Goal: Task Accomplishment & Management: Use online tool/utility

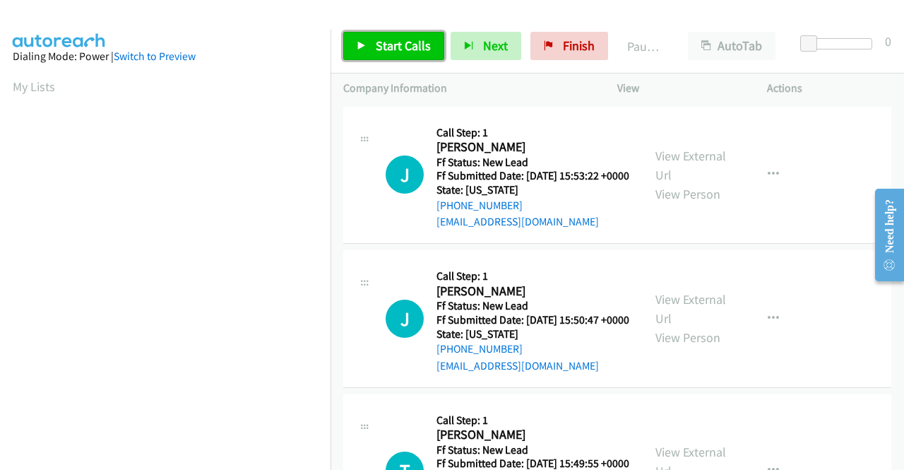
click at [378, 34] on link "Start Calls" at bounding box center [393, 46] width 101 height 28
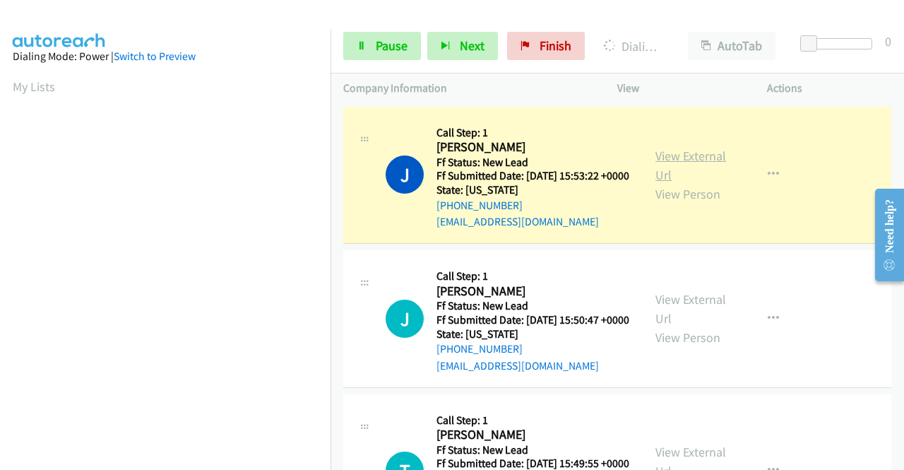
click at [692, 170] on link "View External Url" at bounding box center [691, 165] width 71 height 35
click at [0, 251] on aside "Dialing Mode: Power | Switch to Preview My Lists" at bounding box center [165, 108] width 331 height 782
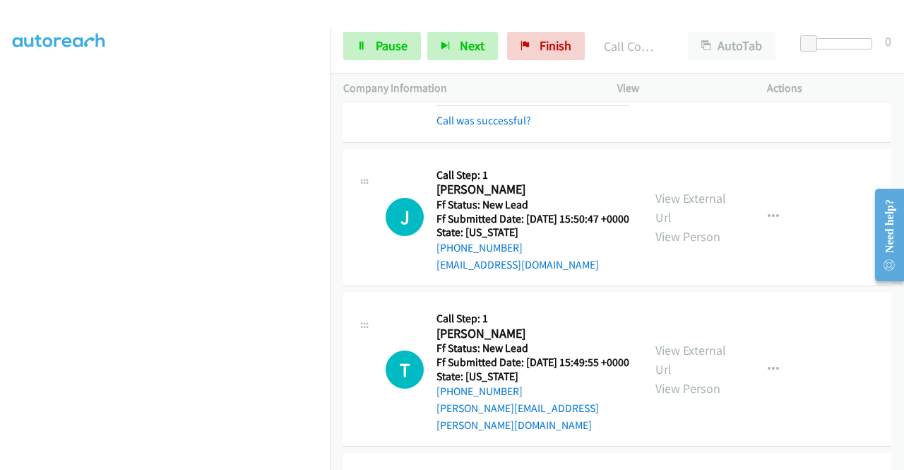
scroll to position [160, 0]
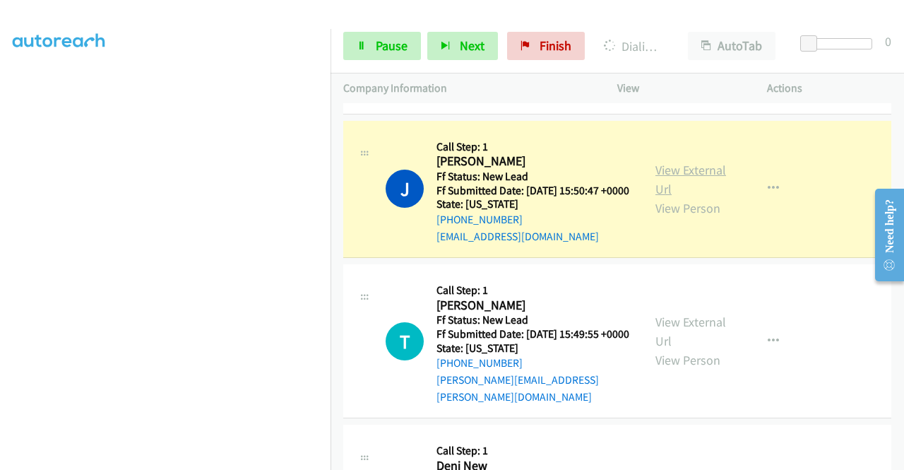
click at [699, 191] on link "View External Url" at bounding box center [691, 179] width 71 height 35
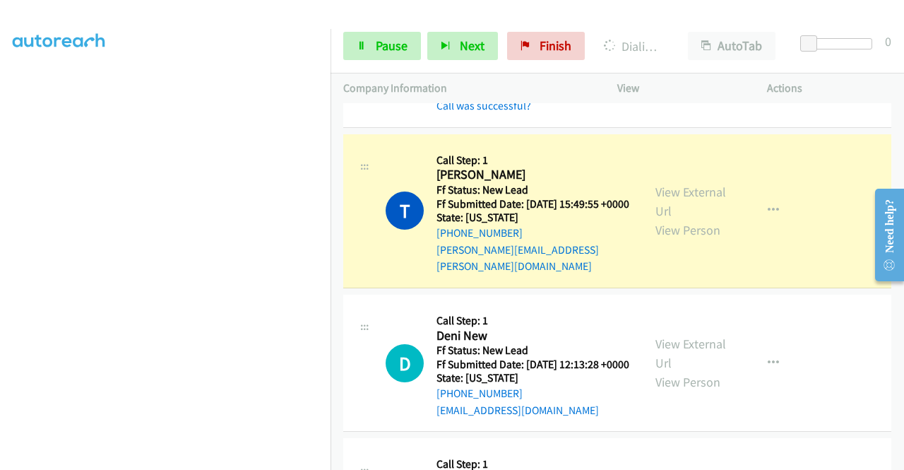
scroll to position [386, 0]
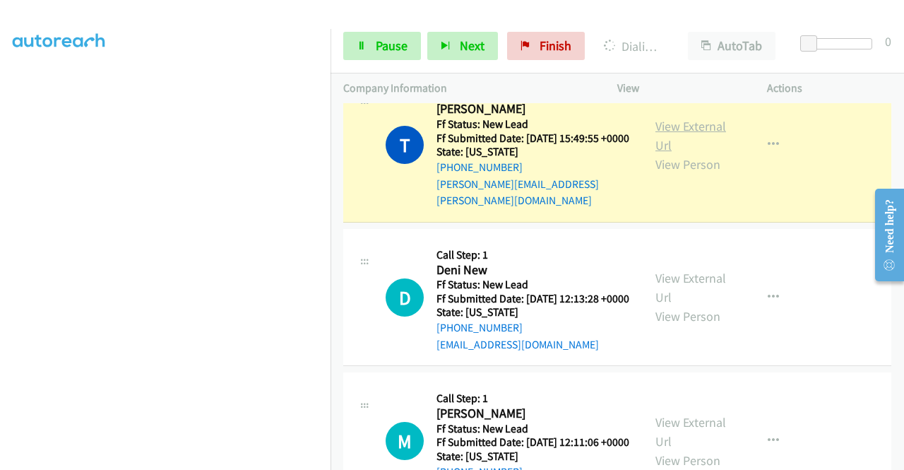
click at [665, 153] on link "View External Url" at bounding box center [691, 135] width 71 height 35
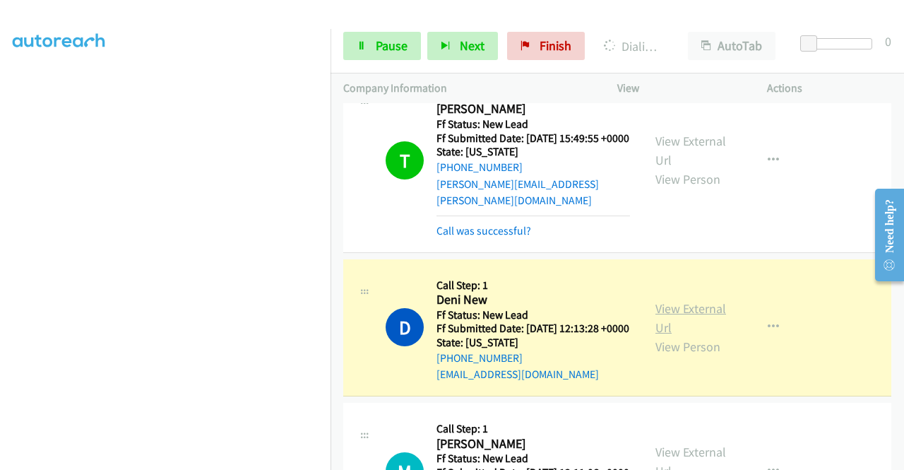
click at [685, 336] on link "View External Url" at bounding box center [691, 317] width 71 height 35
click at [345, 53] on link "Pause" at bounding box center [382, 46] width 78 height 28
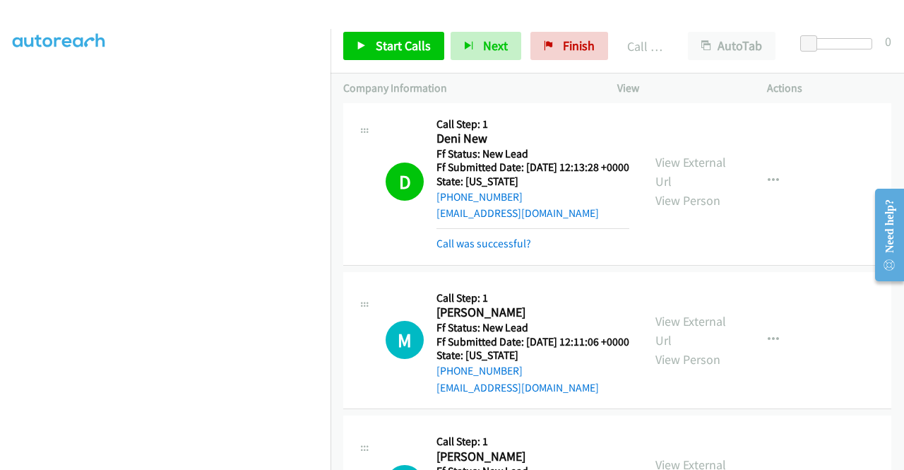
scroll to position [603, 0]
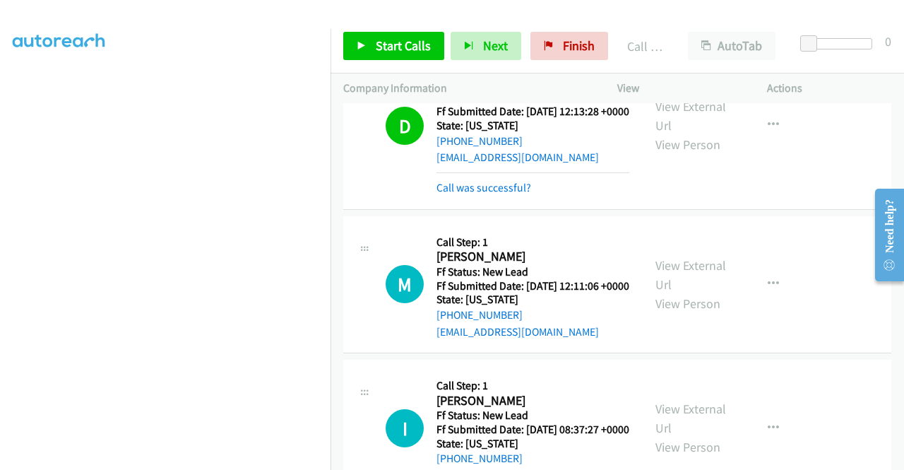
click at [476, 196] on div "Call was successful?" at bounding box center [533, 187] width 193 height 17
click at [474, 194] on link "Call was successful?" at bounding box center [484, 187] width 95 height 13
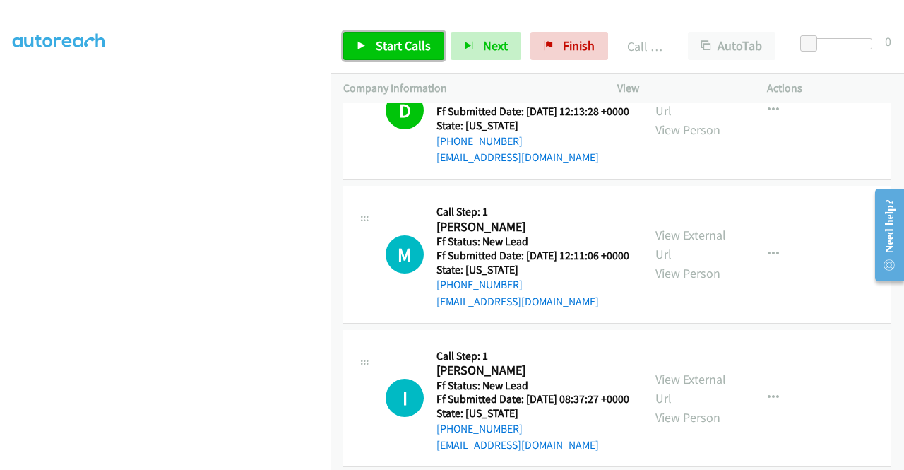
click at [357, 56] on link "Start Calls" at bounding box center [393, 46] width 101 height 28
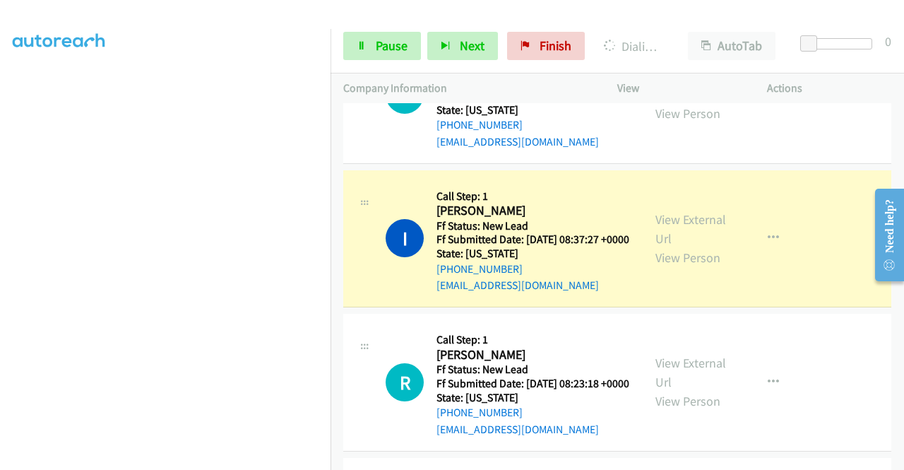
scroll to position [866, 0]
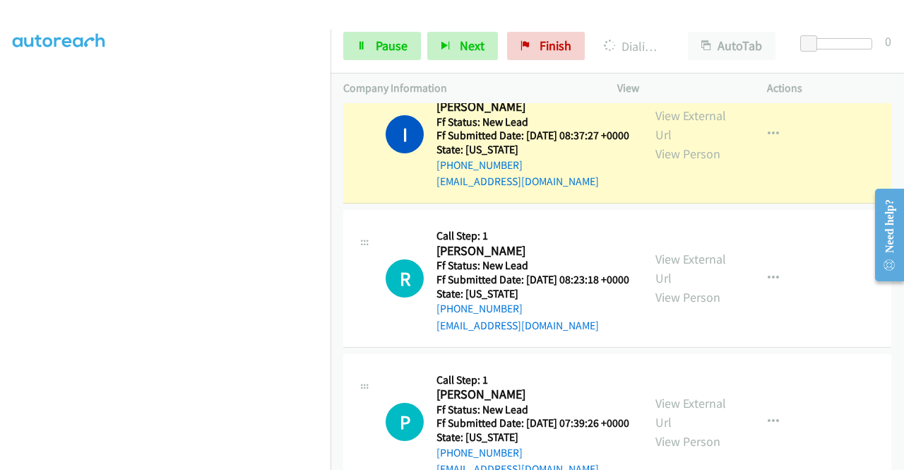
click at [695, 160] on div "View External Url View Person View External Url Email Schedule/Manage Callback …" at bounding box center [724, 135] width 162 height 112
click at [675, 143] on link "View External Url" at bounding box center [691, 124] width 71 height 35
click at [0, 189] on aside "Dialing Mode: Power | Switch to Preview My Lists" at bounding box center [165, 108] width 331 height 782
click at [334, 194] on td "I Callback Scheduled Call Step: 1 Indu Krupa America/Los_Angeles Ff Status: New…" at bounding box center [618, 135] width 574 height 144
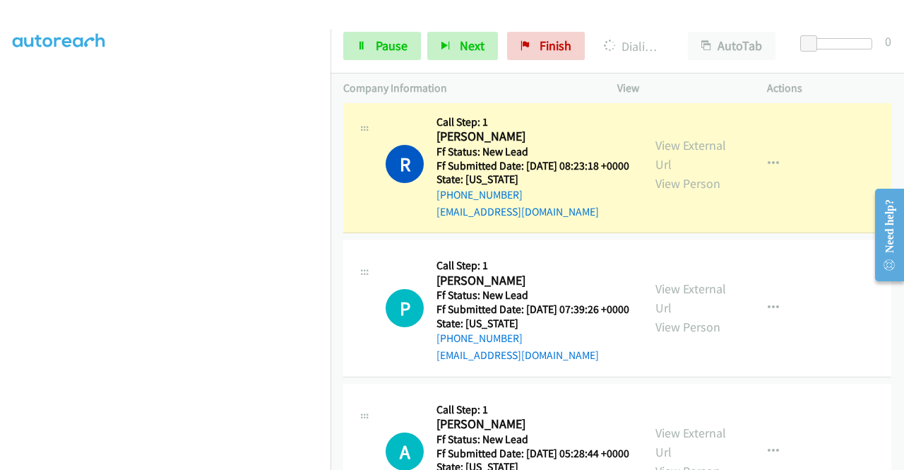
scroll to position [1042, 0]
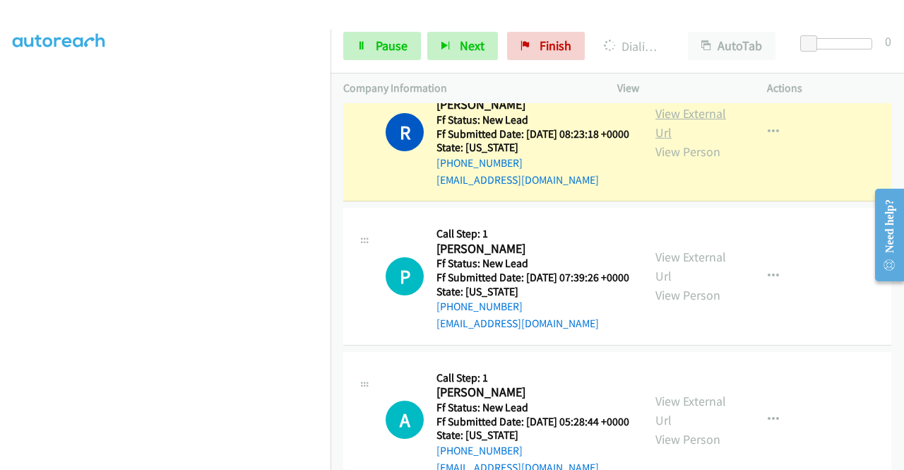
click at [696, 141] on link "View External Url" at bounding box center [691, 122] width 71 height 35
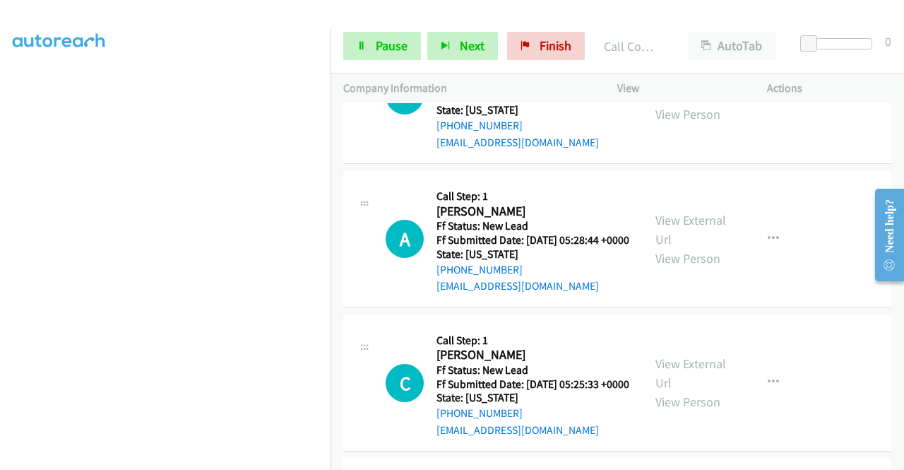
scroll to position [1245, 0]
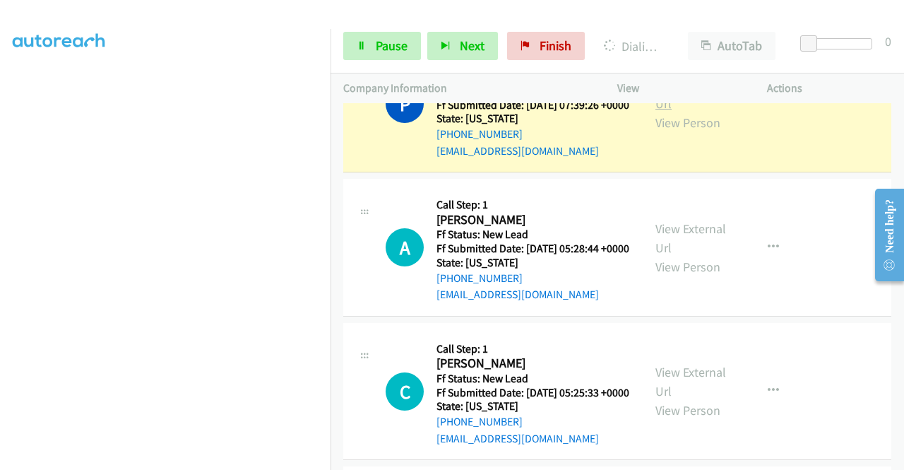
click at [684, 112] on link "View External Url" at bounding box center [691, 93] width 71 height 35
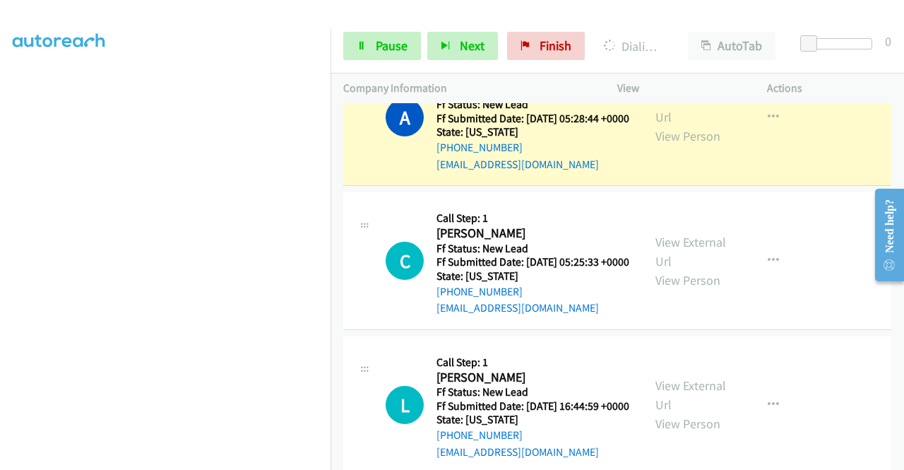
scroll to position [1471, 0]
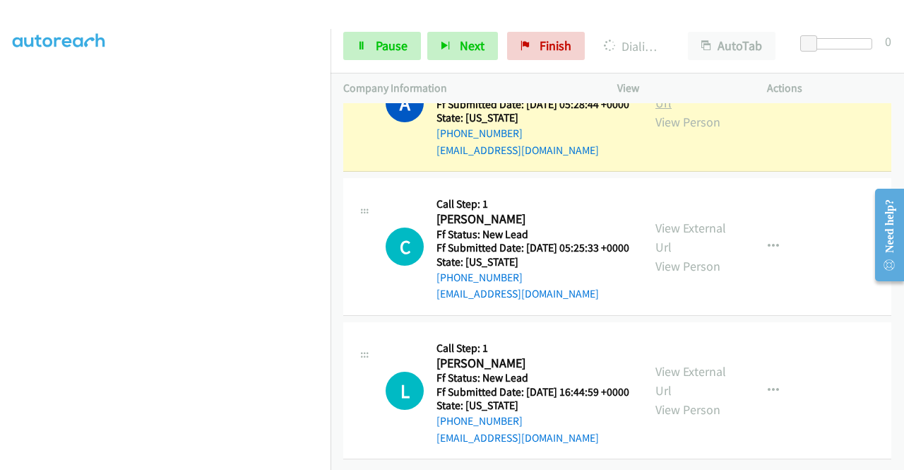
click at [681, 111] on link "View External Url" at bounding box center [691, 93] width 71 height 35
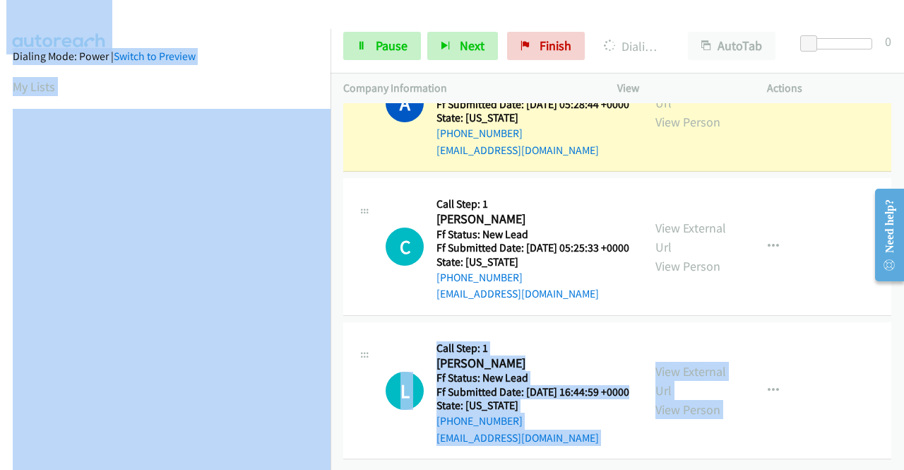
drag, startPoint x: 331, startPoint y: 271, endPoint x: 342, endPoint y: 410, distance: 140.3
click at [353, 67] on main "Start Calls Pause Next Finish Dialing Andy Padilla AutoTab AutoTab 0 Company In…" at bounding box center [452, 33] width 904 height 67
click at [277, 71] on aside "Dialing Mode: Power | Switch to Preview My Lists" at bounding box center [165, 420] width 331 height 782
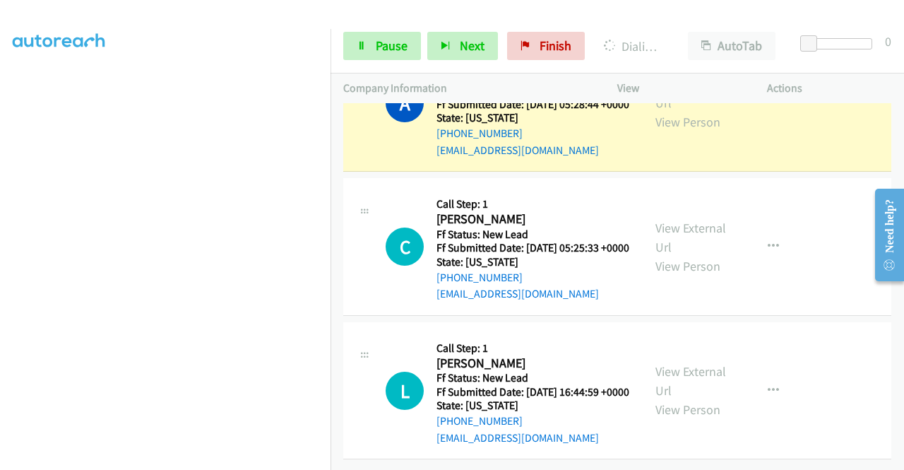
scroll to position [322, 0]
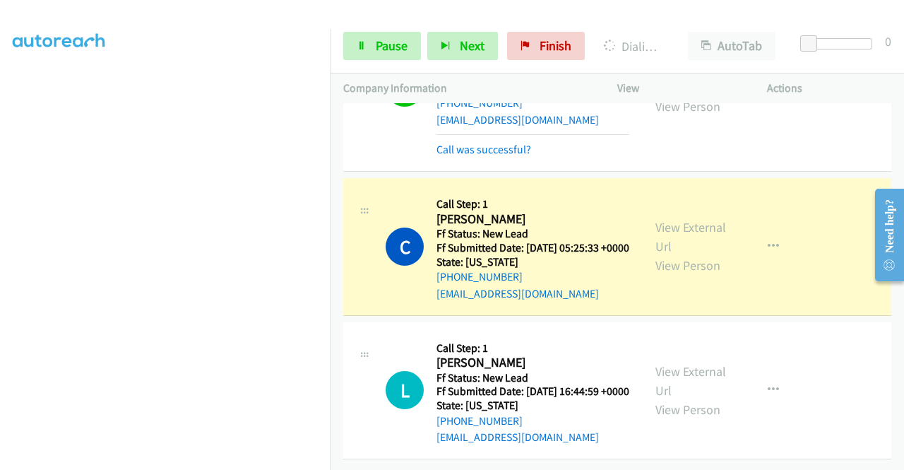
click at [656, 275] on div "View External Url View Person" at bounding box center [692, 246] width 73 height 57
click at [672, 275] on div "View External Url View Person" at bounding box center [692, 246] width 73 height 57
click at [662, 254] on link "View External Url" at bounding box center [691, 236] width 71 height 35
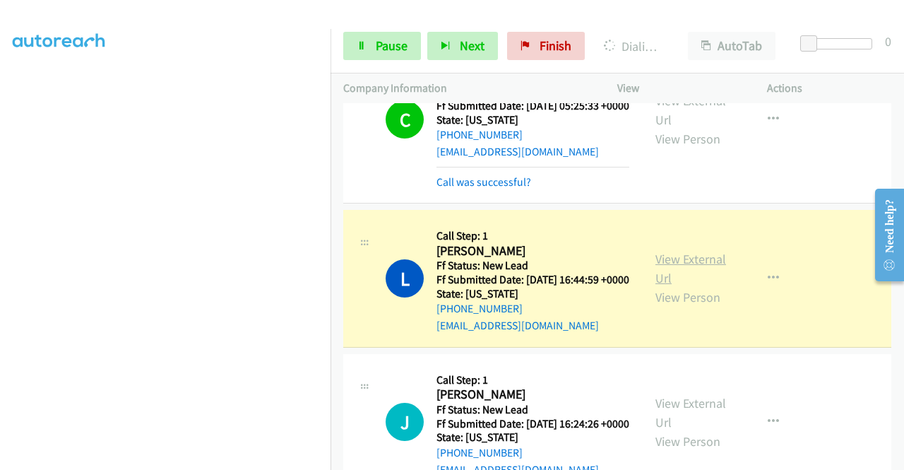
click at [699, 286] on link "View External Url" at bounding box center [691, 268] width 71 height 35
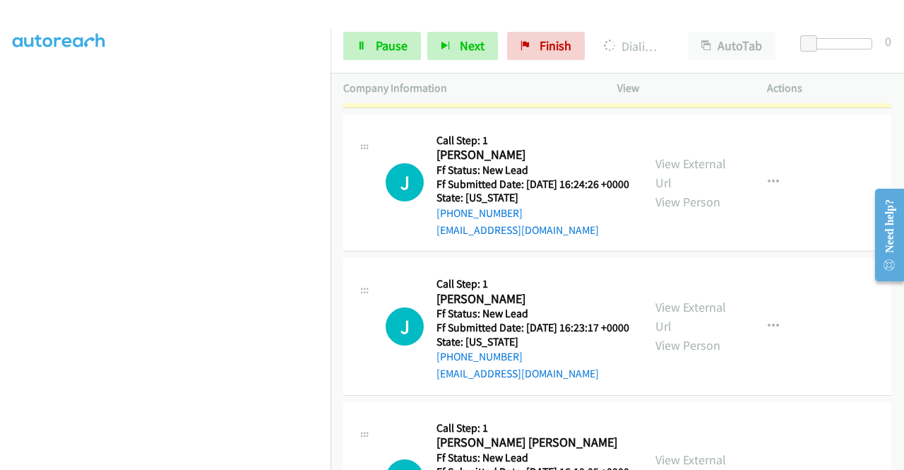
scroll to position [1837, 0]
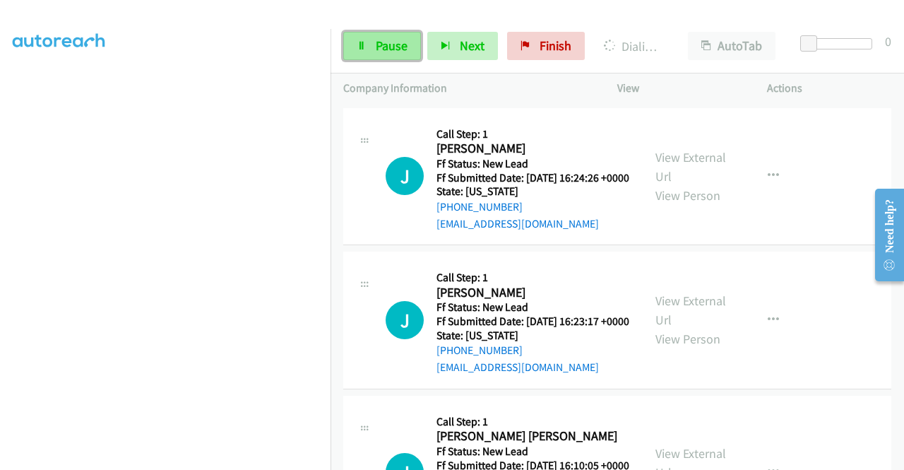
click at [388, 45] on span "Pause" at bounding box center [392, 45] width 32 height 16
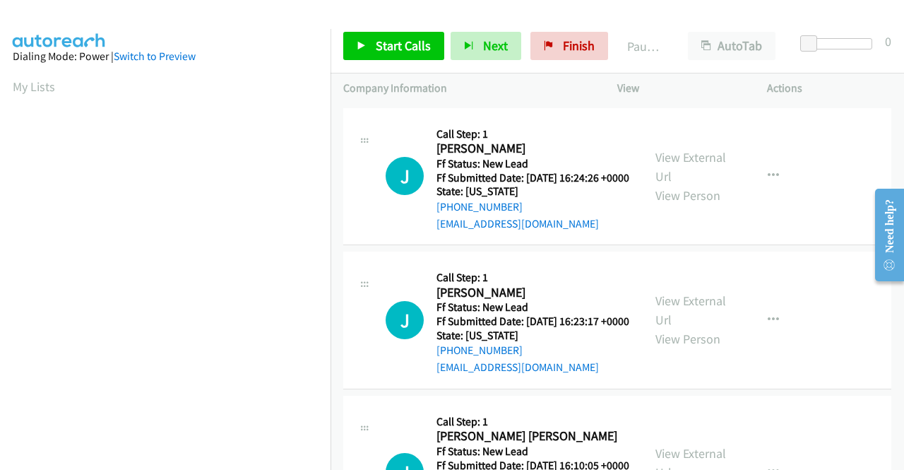
scroll to position [322, 0]
click at [1, 165] on aside "Dialing Mode: Power | Switch to Preview My Lists" at bounding box center [165, 108] width 331 height 782
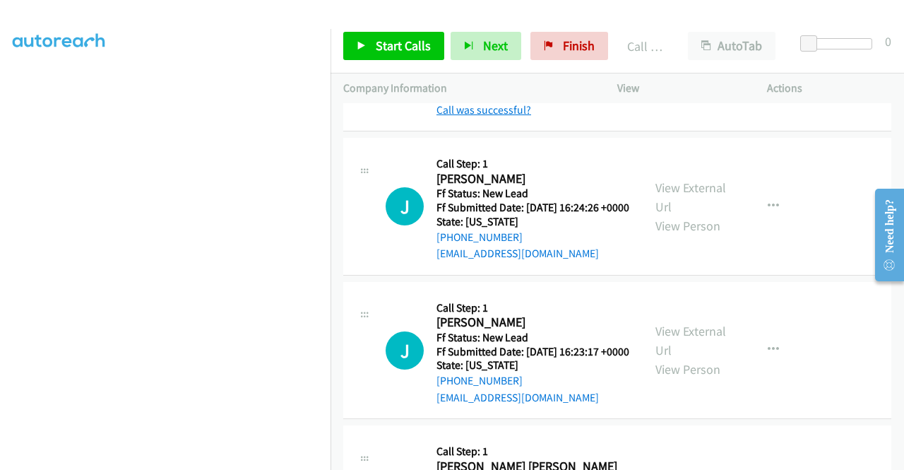
click at [492, 117] on link "Call was successful?" at bounding box center [484, 109] width 95 height 13
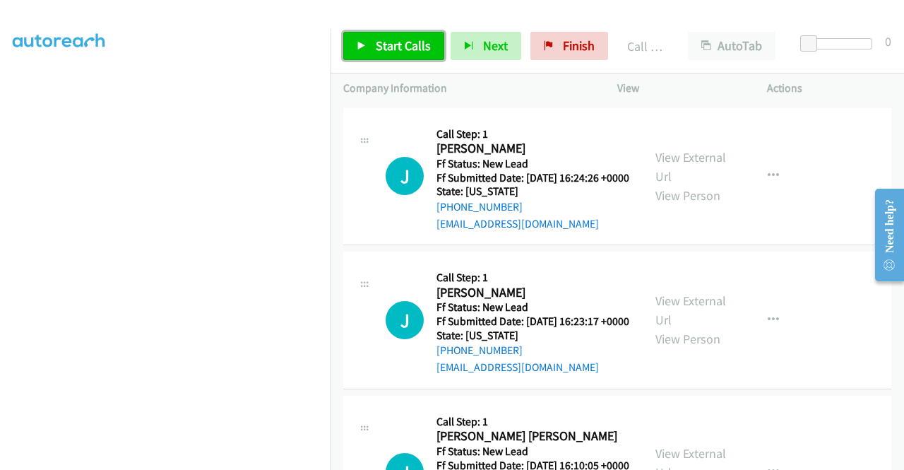
click at [423, 46] on span "Start Calls" at bounding box center [403, 45] width 55 height 16
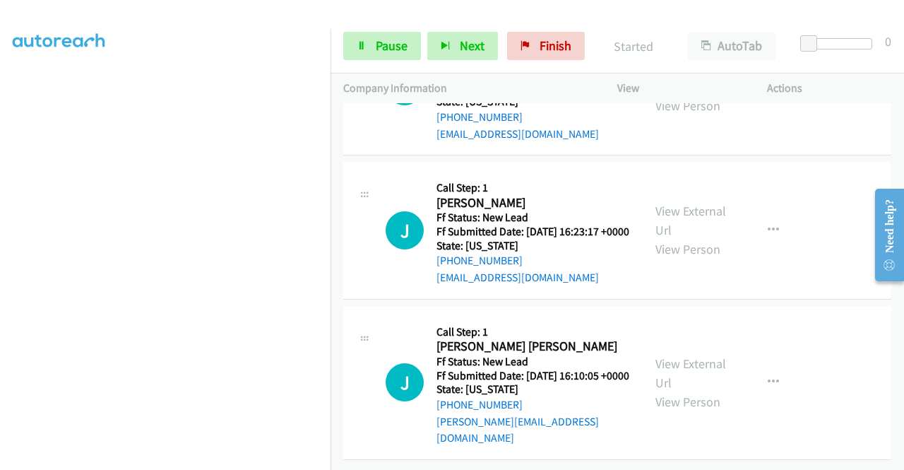
scroll to position [1982, 0]
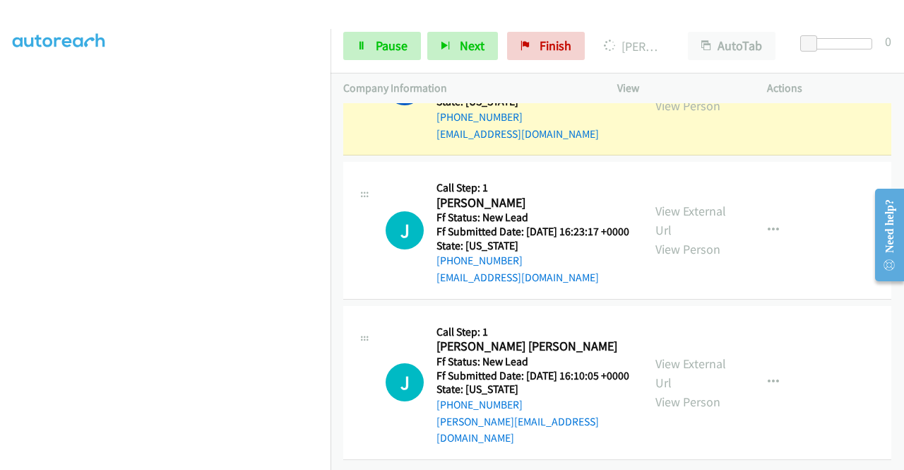
click at [670, 138] on div "View External Url View Person View External Url Email Schedule/Manage Callback …" at bounding box center [724, 87] width 162 height 112
click at [659, 95] on link "View External Url" at bounding box center [691, 76] width 71 height 35
drag, startPoint x: 0, startPoint y: 257, endPoint x: 20, endPoint y: 273, distance: 25.2
click at [0, 257] on aside "Dialing Mode: Power | Switch to Preview My Lists" at bounding box center [165, 108] width 331 height 782
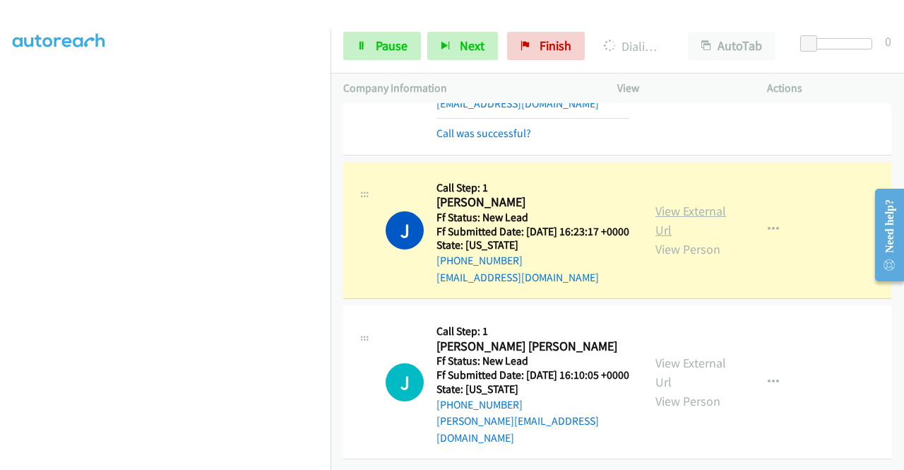
click at [669, 238] on link "View External Url" at bounding box center [691, 220] width 71 height 35
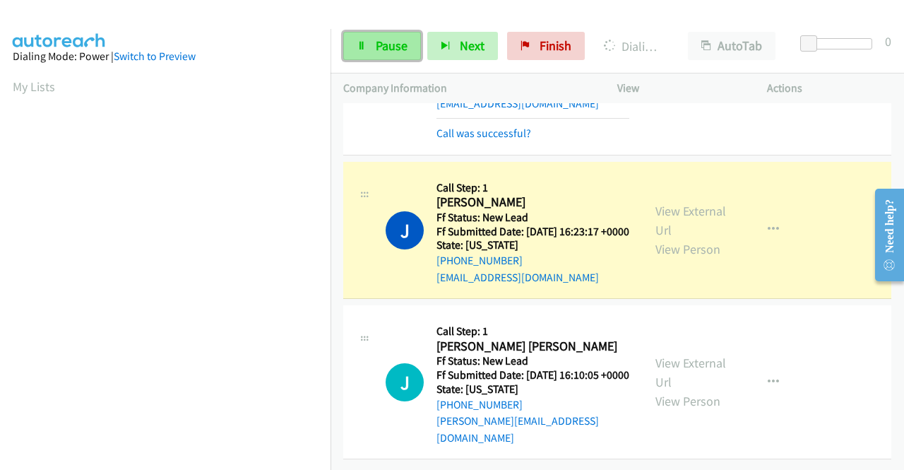
click at [386, 34] on link "Pause" at bounding box center [382, 46] width 78 height 28
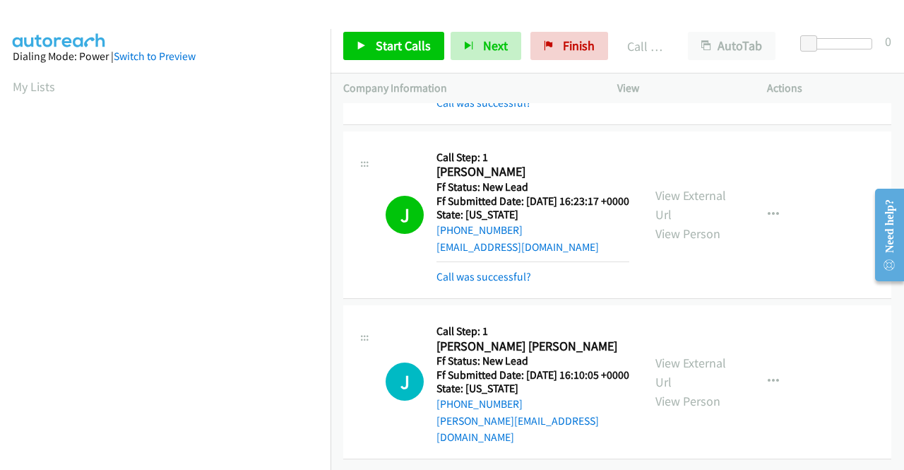
scroll to position [322, 0]
click at [410, 22] on div "Start Calls Pause Next Finish Call Completed AutoTab AutoTab 0" at bounding box center [618, 46] width 574 height 54
click at [406, 30] on div "Start Calls Pause Next Finish Call Completed AutoTab AutoTab 0" at bounding box center [618, 46] width 574 height 54
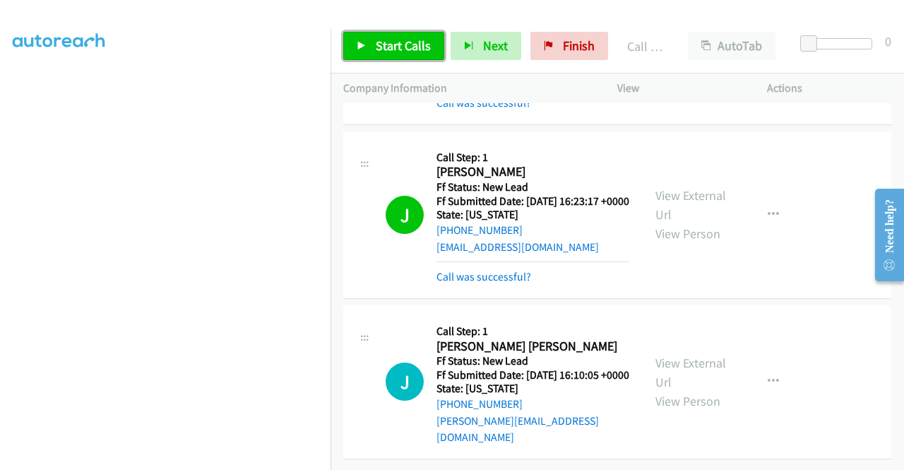
click at [403, 35] on link "Start Calls" at bounding box center [393, 46] width 101 height 28
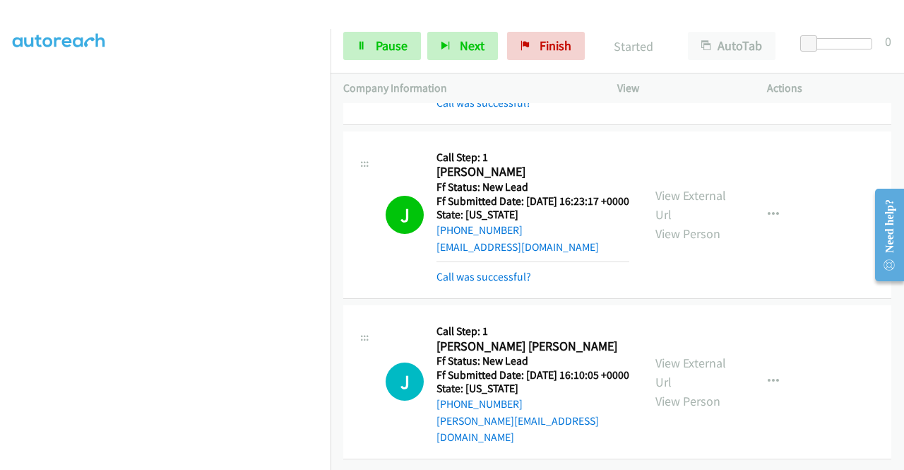
scroll to position [2153, 0]
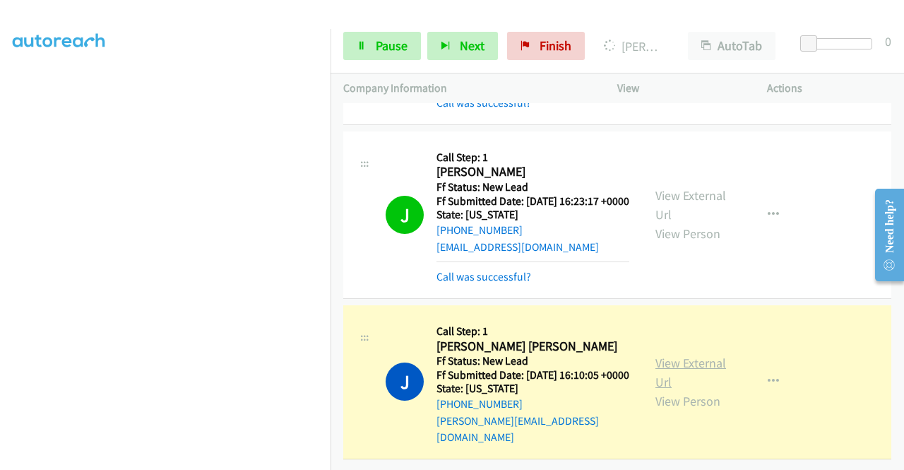
click at [665, 355] on link "View External Url" at bounding box center [691, 372] width 71 height 35
click at [0, 293] on aside "Dialing Mode: Power | Switch to Preview My Lists" at bounding box center [165, 108] width 331 height 782
click at [410, 50] on link "Pause" at bounding box center [382, 46] width 78 height 28
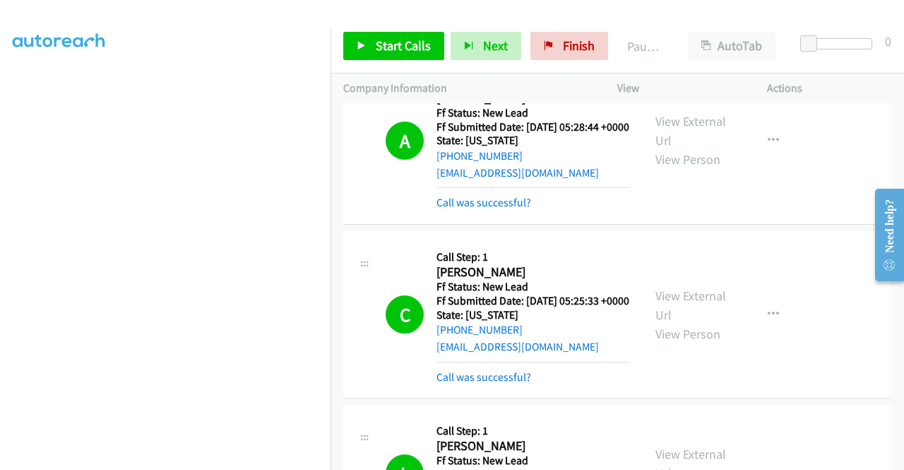
scroll to position [2153, 0]
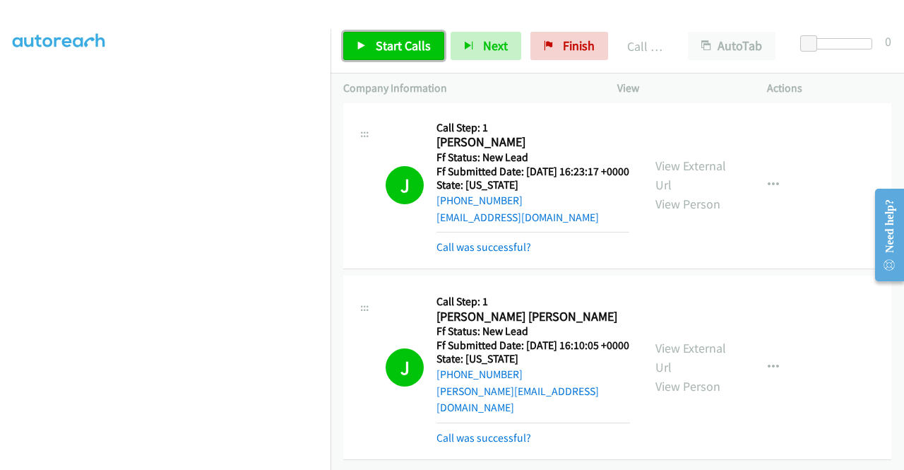
click at [398, 49] on span "Start Calls" at bounding box center [403, 45] width 55 height 16
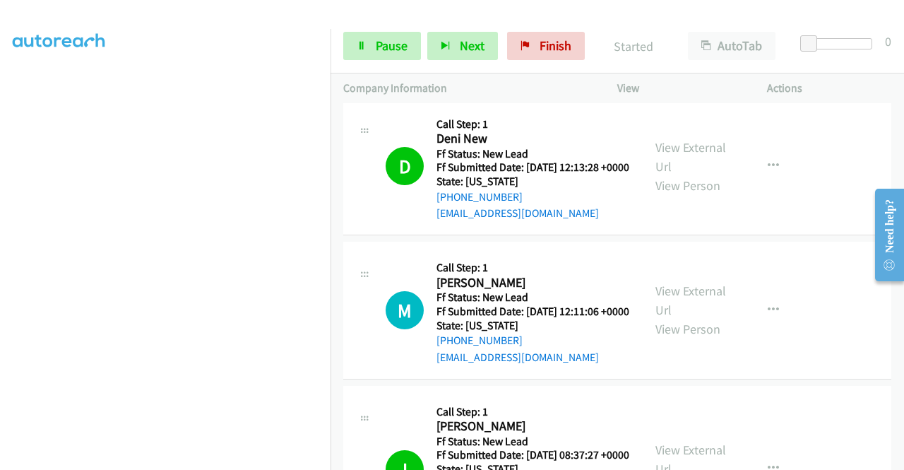
drag, startPoint x: 896, startPoint y: 401, endPoint x: 40, endPoint y: 15, distance: 939.0
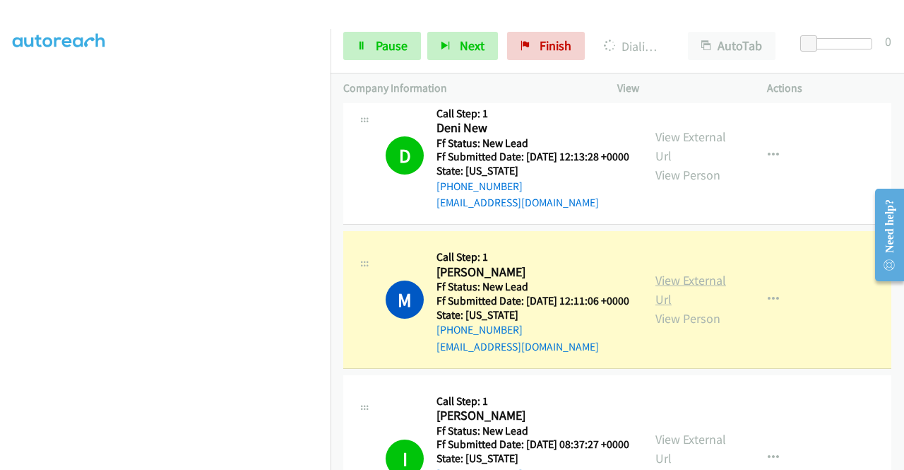
click at [675, 307] on link "View External Url" at bounding box center [691, 289] width 71 height 35
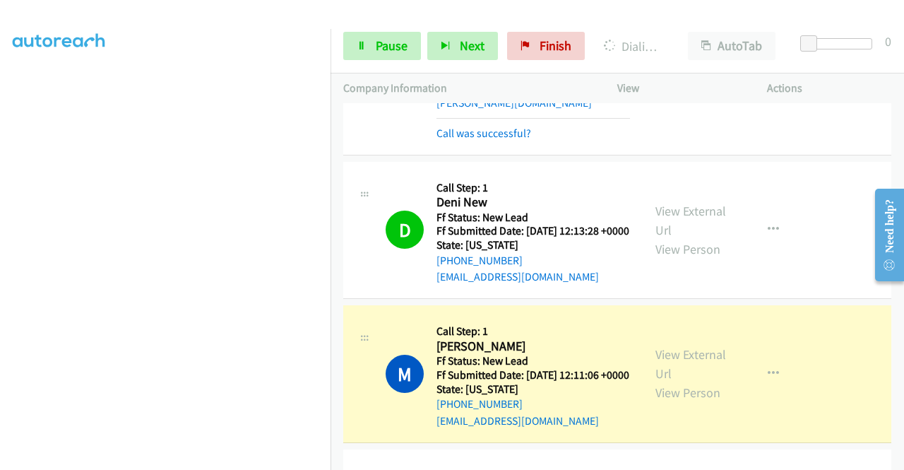
scroll to position [610, 0]
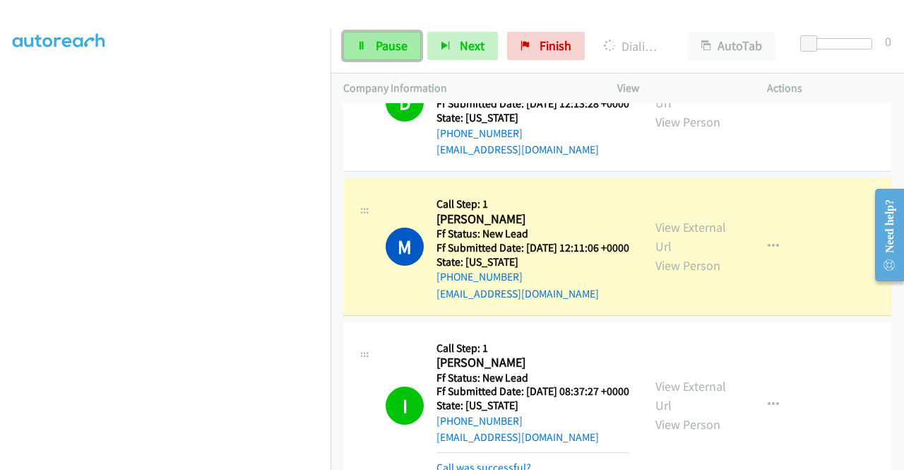
click at [381, 52] on span "Pause" at bounding box center [392, 45] width 32 height 16
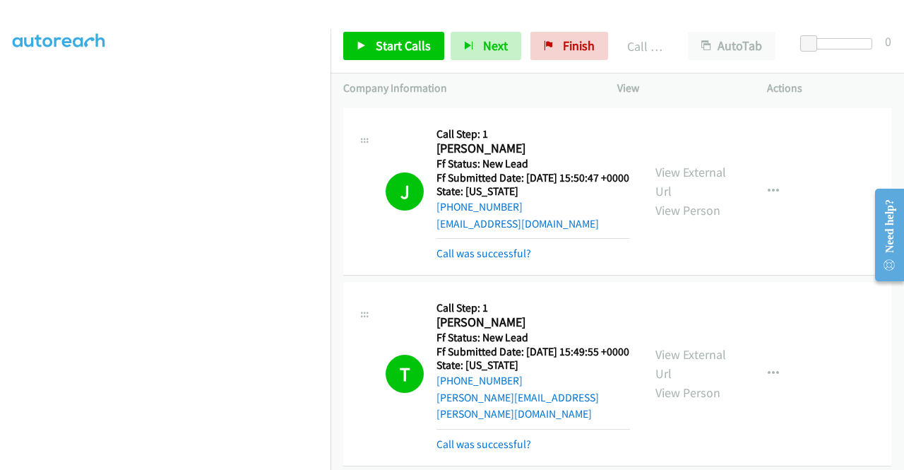
scroll to position [0, 0]
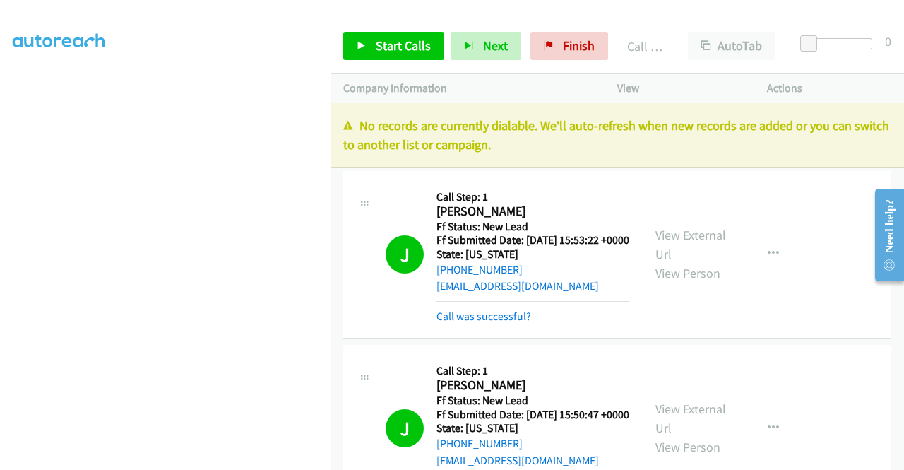
click at [697, 162] on div "No records are currently dialable. We'll auto-refresh when new records are adde…" at bounding box center [618, 135] width 574 height 64
click at [559, 55] on link "Finish" at bounding box center [569, 46] width 78 height 28
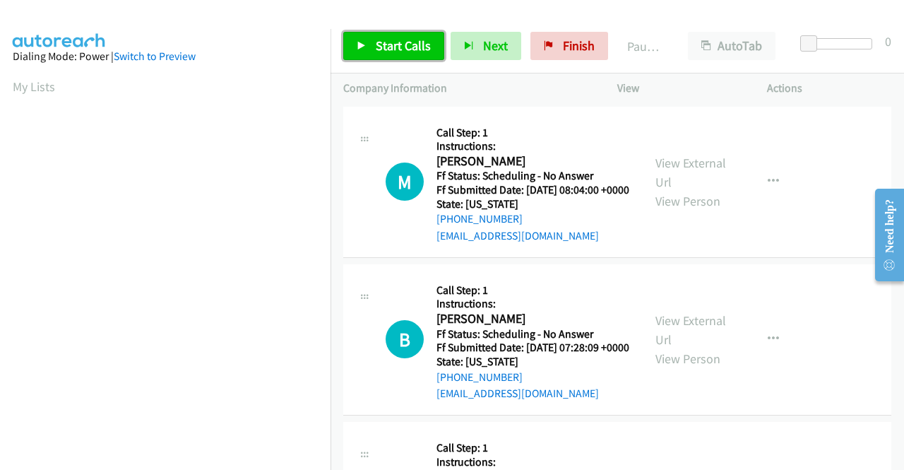
click at [419, 41] on span "Start Calls" at bounding box center [403, 45] width 55 height 16
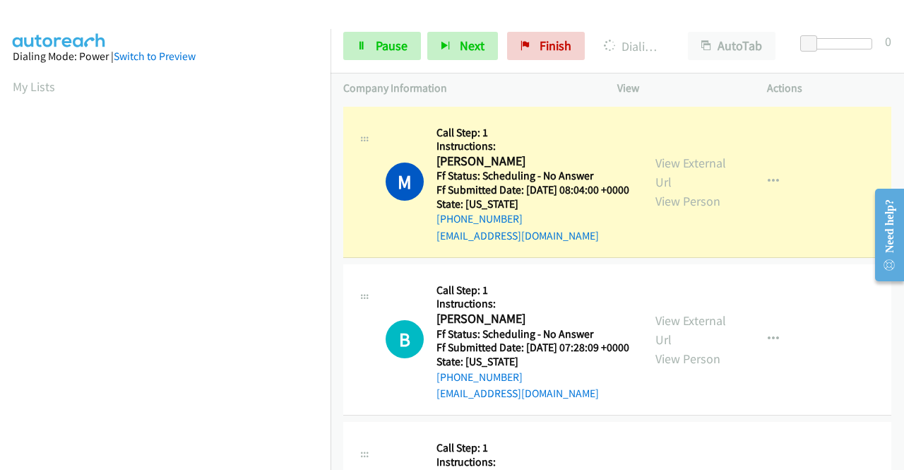
click at [648, 172] on div "View External Url View Person View External Url Email Schedule/Manage Callback …" at bounding box center [724, 181] width 162 height 125
click at [658, 170] on link "View External Url" at bounding box center [691, 172] width 71 height 35
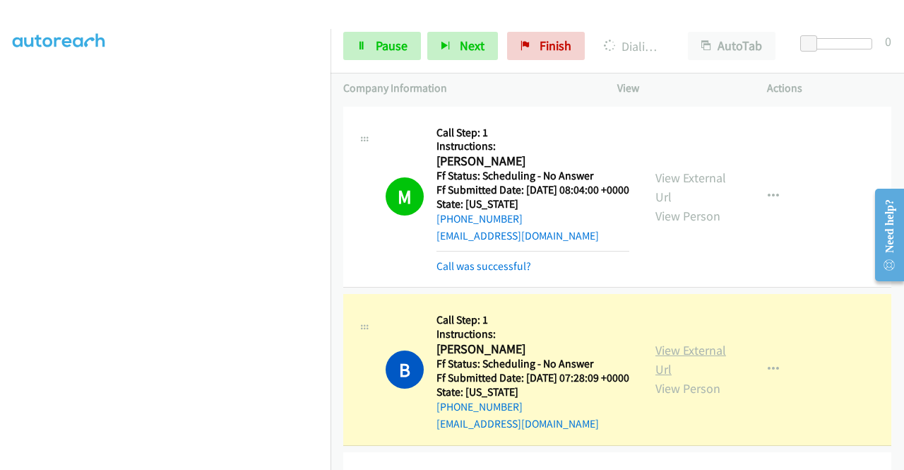
click at [694, 369] on link "View External Url" at bounding box center [691, 359] width 71 height 35
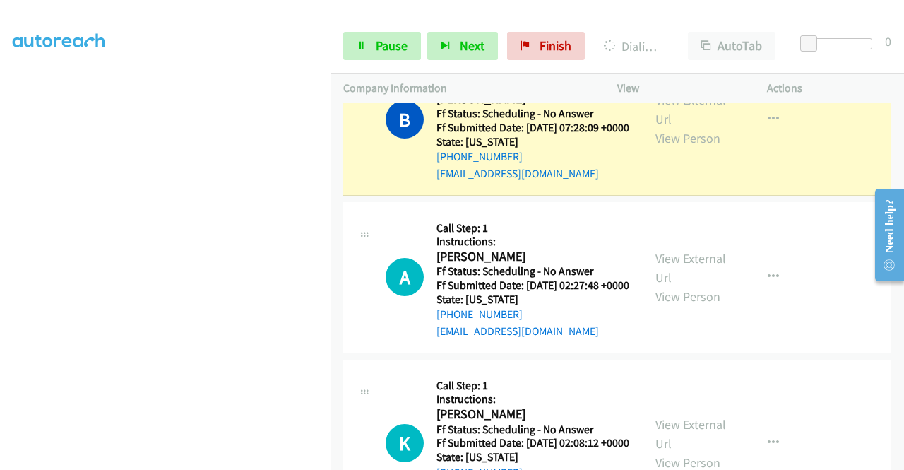
scroll to position [236, 0]
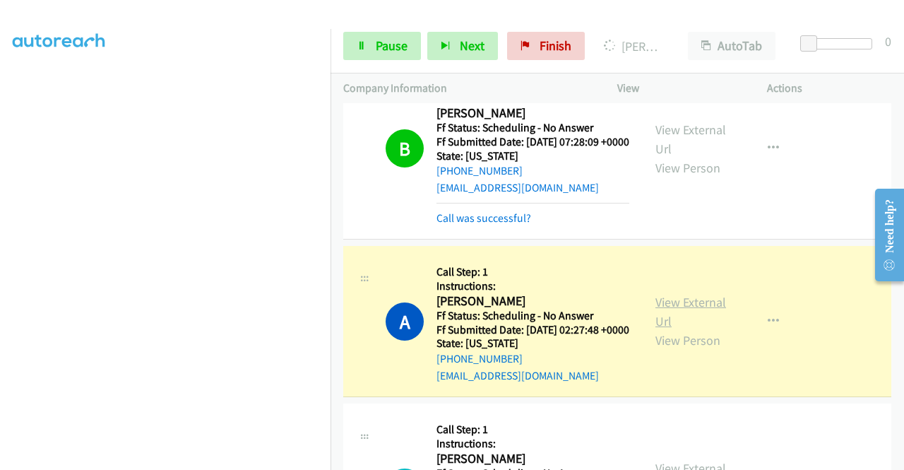
click at [710, 329] on link "View External Url" at bounding box center [691, 311] width 71 height 35
click at [901, 460] on div "+1 415-964-1034 Call failed - Please reload the list and try again The Callbar …" at bounding box center [618, 286] width 574 height 367
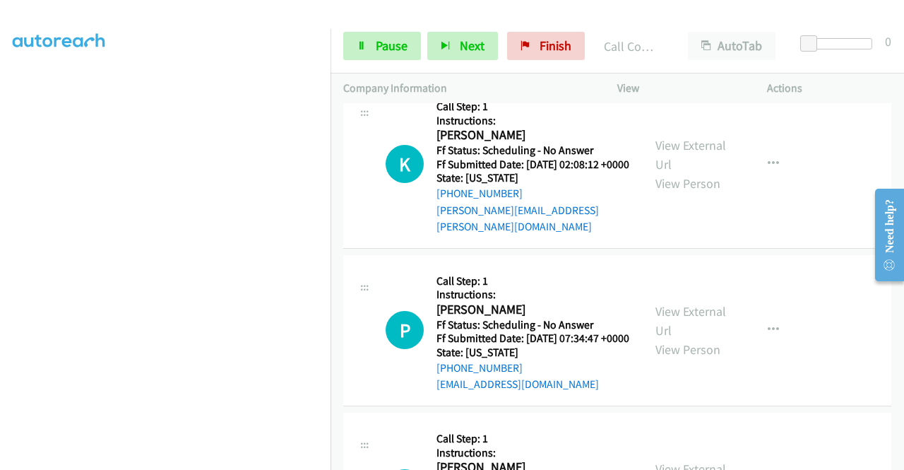
scroll to position [599, 0]
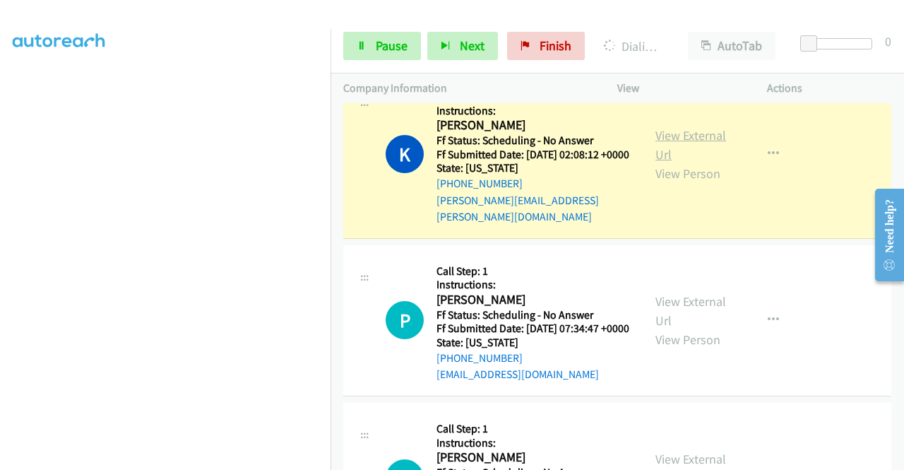
click at [661, 162] on link "View External Url" at bounding box center [691, 144] width 71 height 35
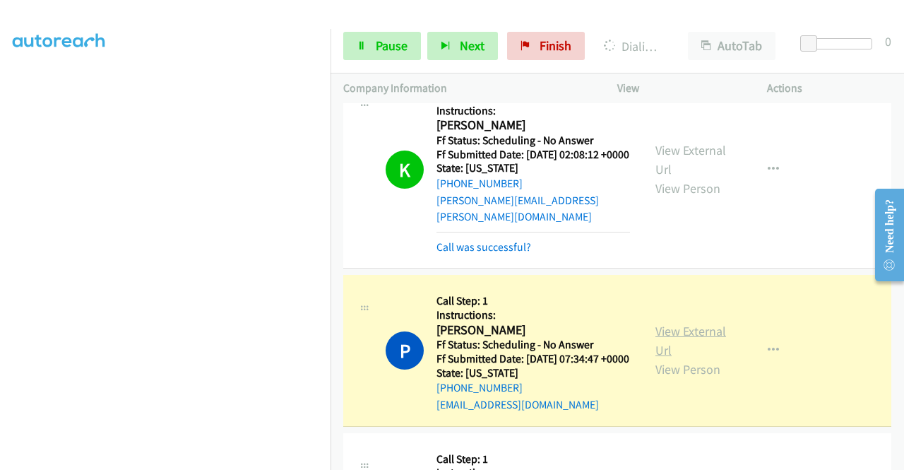
click at [677, 358] on link "View External Url" at bounding box center [691, 340] width 71 height 35
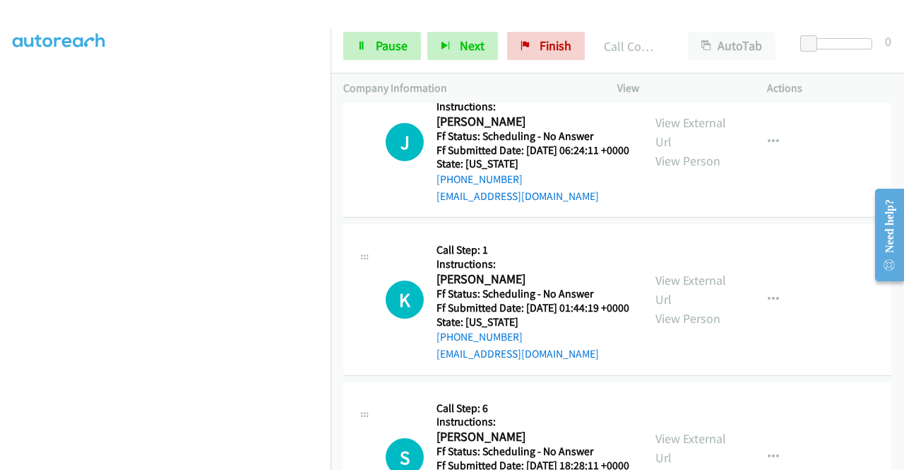
scroll to position [1004, 0]
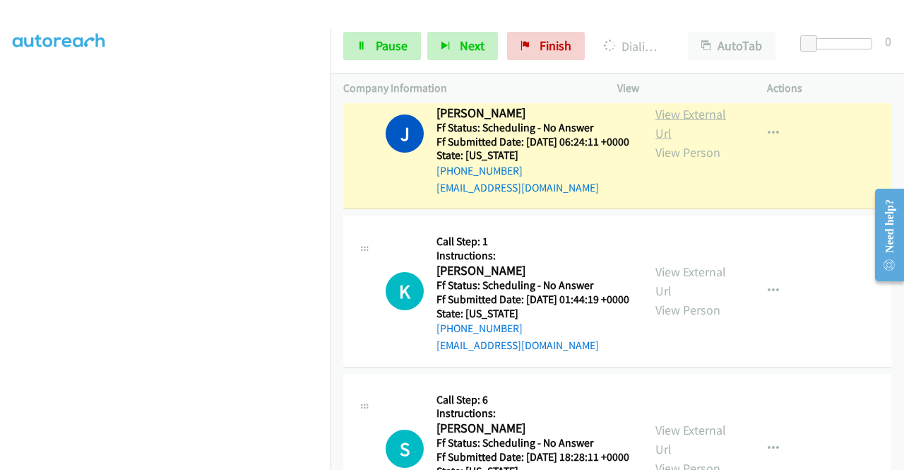
click at [658, 141] on link "View External Url" at bounding box center [691, 123] width 71 height 35
click at [379, 40] on span "Pause" at bounding box center [392, 45] width 32 height 16
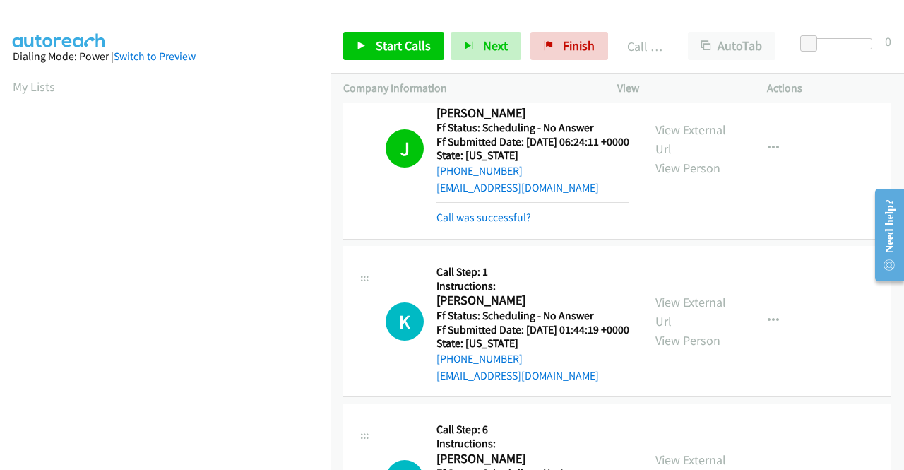
scroll to position [322, 0]
click at [398, 64] on div "Start Calls Pause Next Finish Call Completed AutoTab AutoTab 0" at bounding box center [618, 46] width 574 height 54
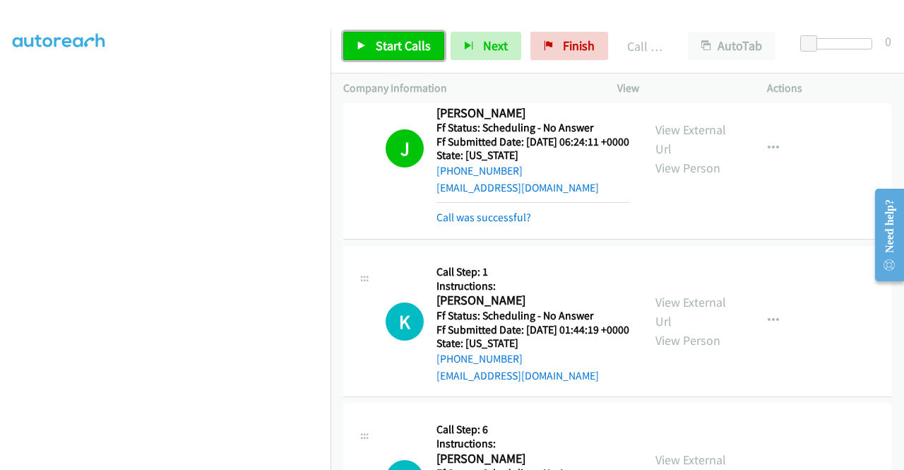
click at [407, 55] on link "Start Calls" at bounding box center [393, 46] width 101 height 28
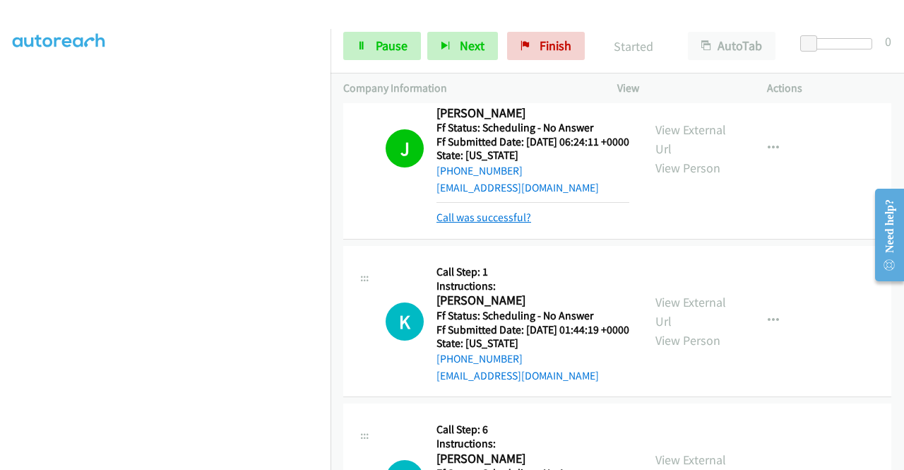
click at [490, 224] on link "Call was successful?" at bounding box center [484, 216] width 95 height 13
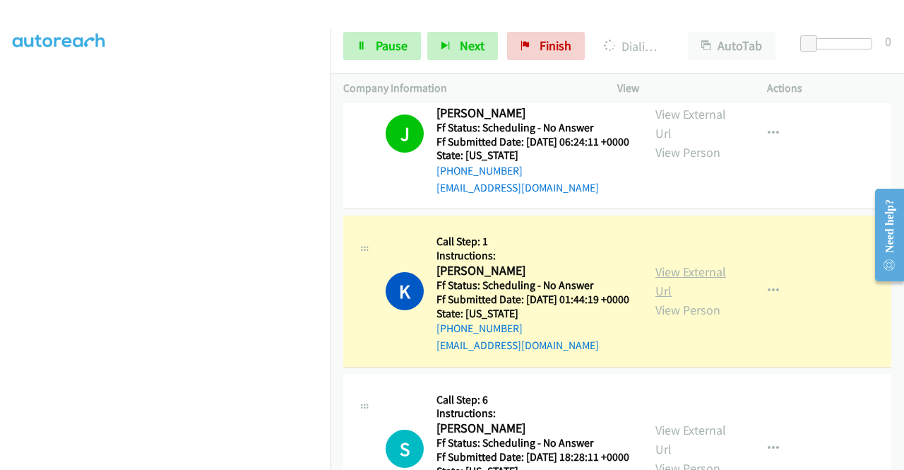
click at [683, 299] on link "View External Url" at bounding box center [691, 280] width 71 height 35
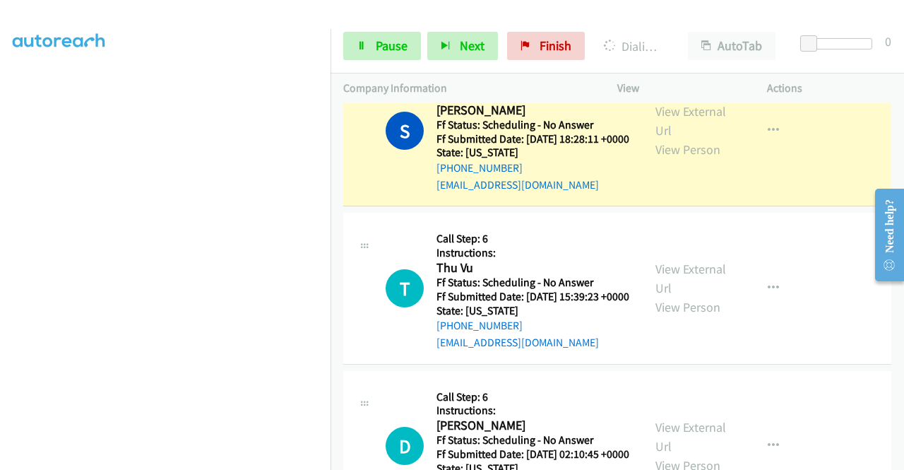
scroll to position [1362, 0]
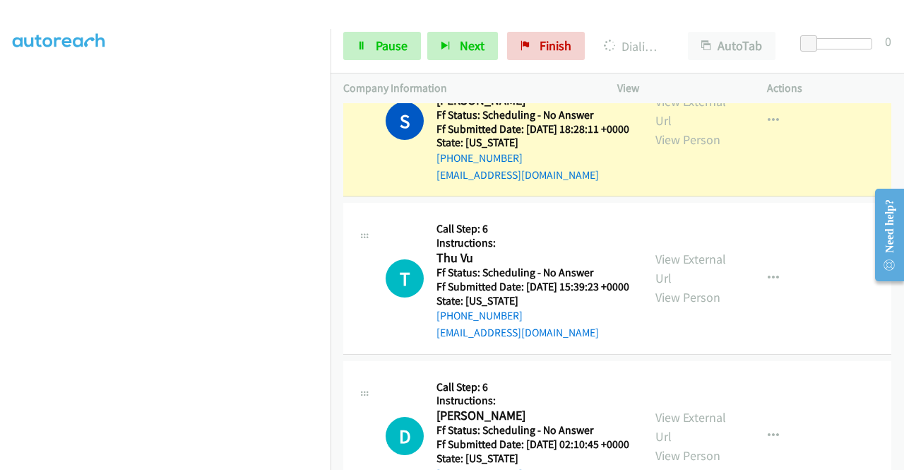
click at [672, 173] on div "View External Url View Person View External Url Email Schedule/Manage Callback …" at bounding box center [724, 120] width 162 height 125
click at [667, 129] on link "View External Url" at bounding box center [691, 110] width 71 height 35
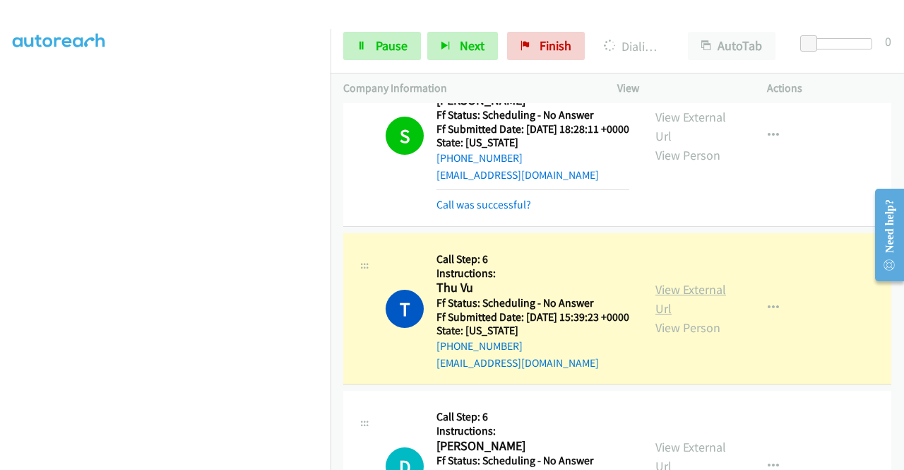
click at [681, 316] on link "View External Url" at bounding box center [691, 298] width 71 height 35
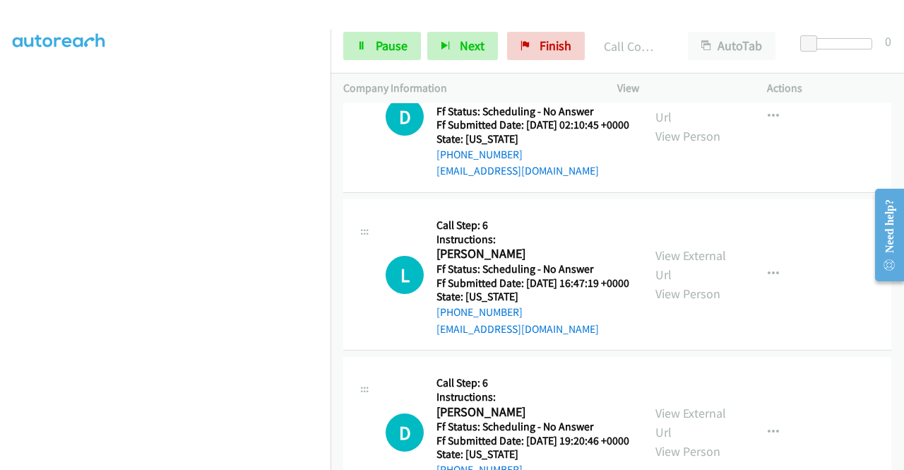
scroll to position [1767, 0]
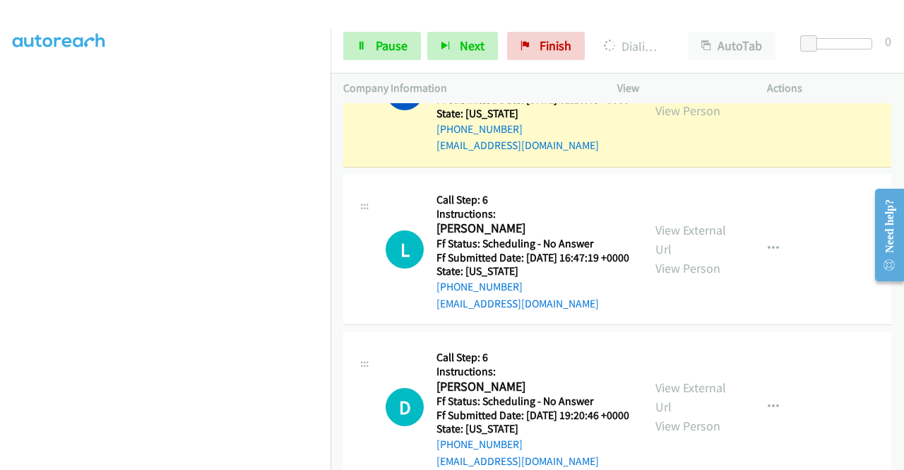
click at [645, 154] on div "View External Url View Person View External Url Email Schedule/Manage Callback …" at bounding box center [724, 91] width 162 height 125
click at [661, 100] on link "View External Url" at bounding box center [691, 81] width 71 height 35
click at [376, 25] on div "Start Calls Pause Next Finish Dialing Daniel Lemieux AutoTab AutoTab 0" at bounding box center [618, 46] width 574 height 54
click at [367, 35] on link "Pause" at bounding box center [382, 46] width 78 height 28
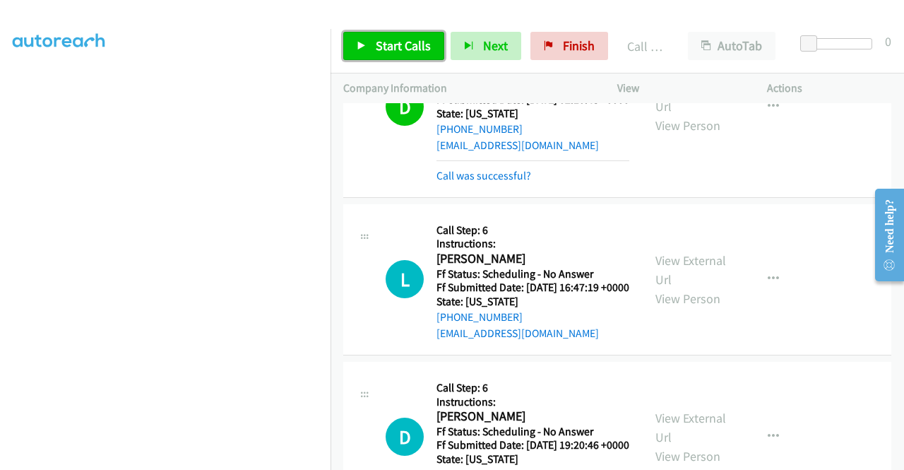
click at [384, 46] on span "Start Calls" at bounding box center [403, 45] width 55 height 16
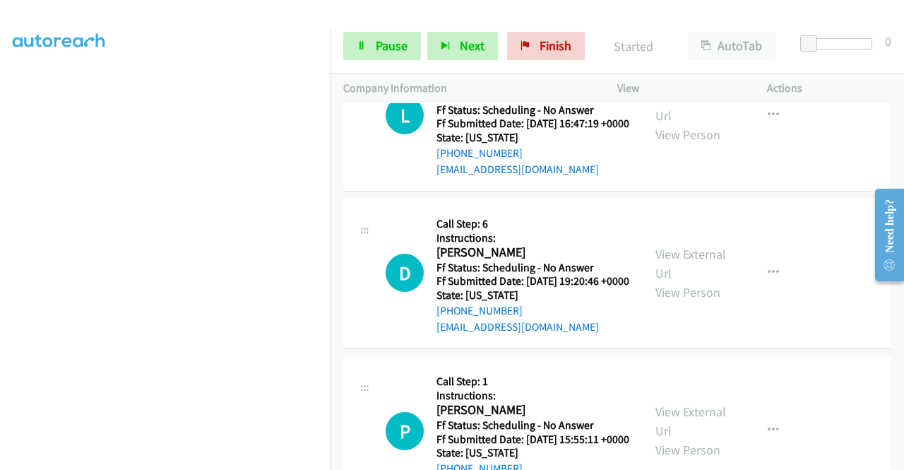
scroll to position [1955, 0]
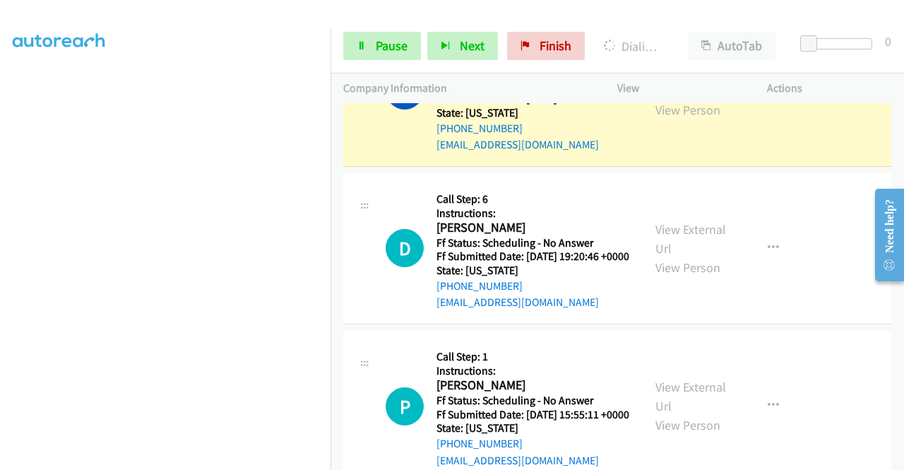
click at [716, 99] on link "View External Url" at bounding box center [691, 81] width 71 height 35
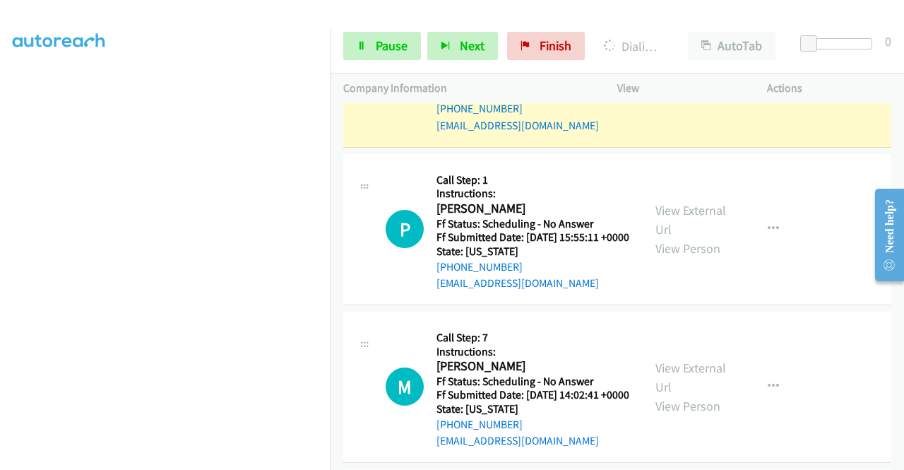
scroll to position [2181, 0]
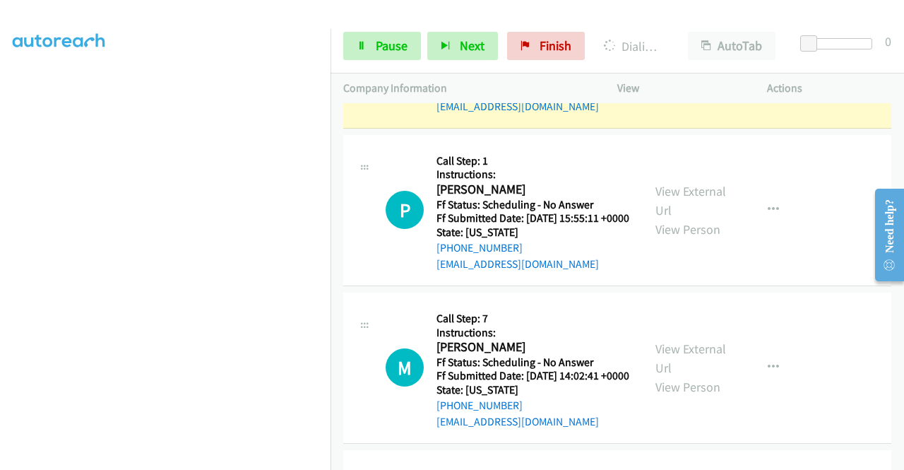
click at [680, 61] on link "View External Url" at bounding box center [691, 42] width 71 height 35
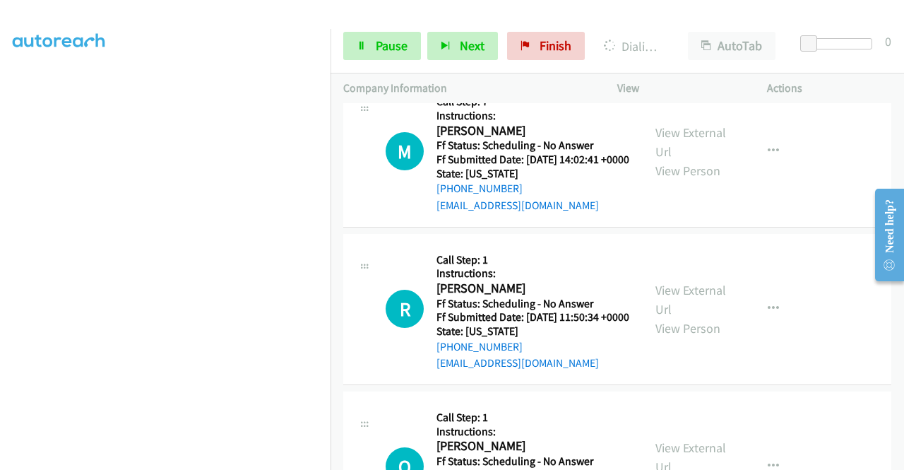
scroll to position [2406, 0]
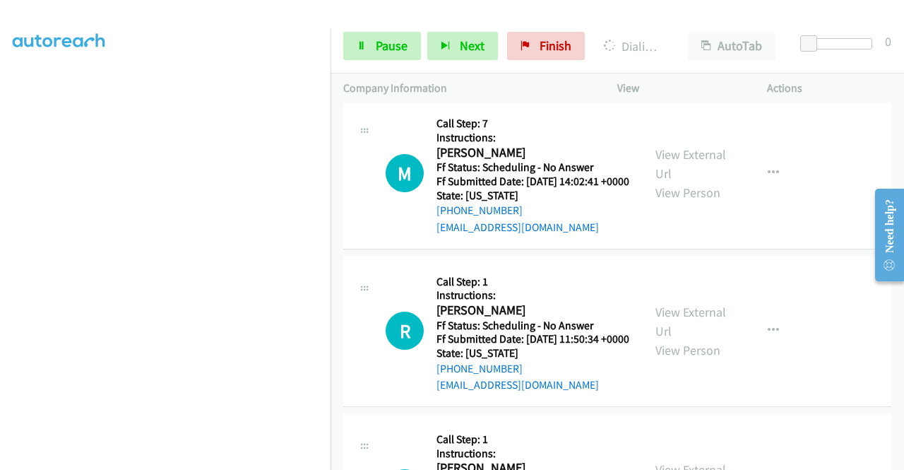
click at [703, 44] on div "View External Url View Person" at bounding box center [692, 15] width 73 height 57
click at [694, 23] on link "View External Url" at bounding box center [691, 5] width 71 height 35
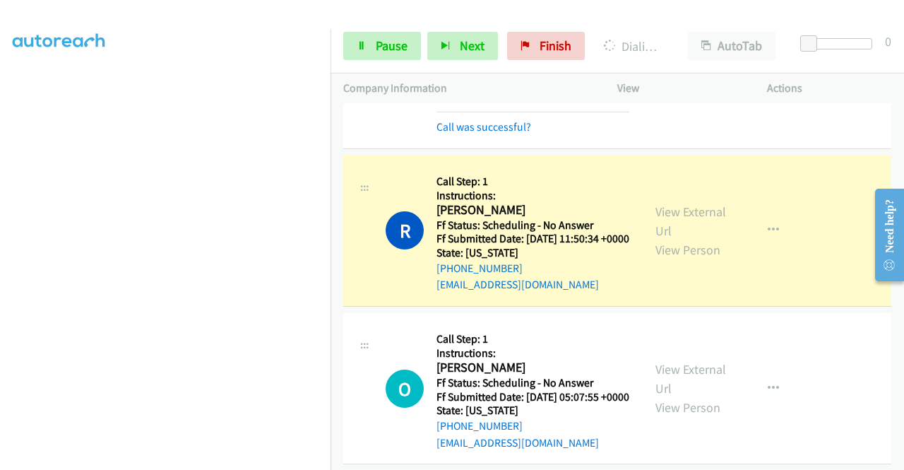
scroll to position [2598, 0]
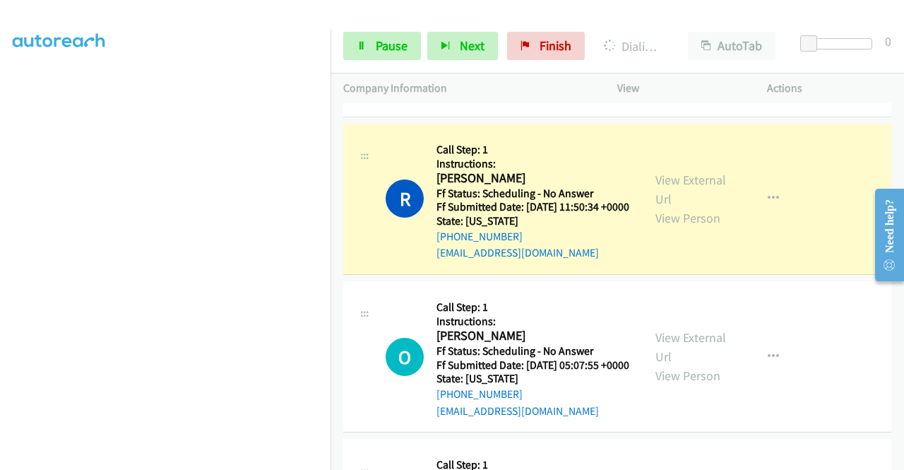
click at [658, 34] on link "View External Url" at bounding box center [691, 16] width 71 height 35
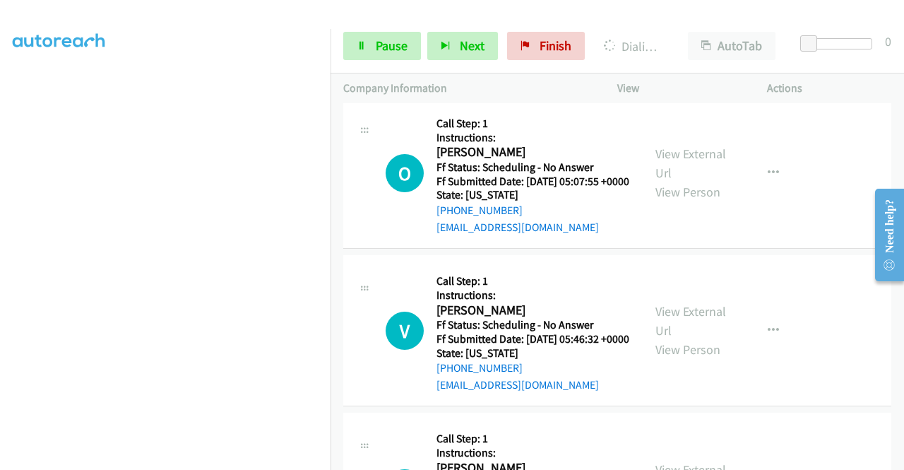
scroll to position [2794, 0]
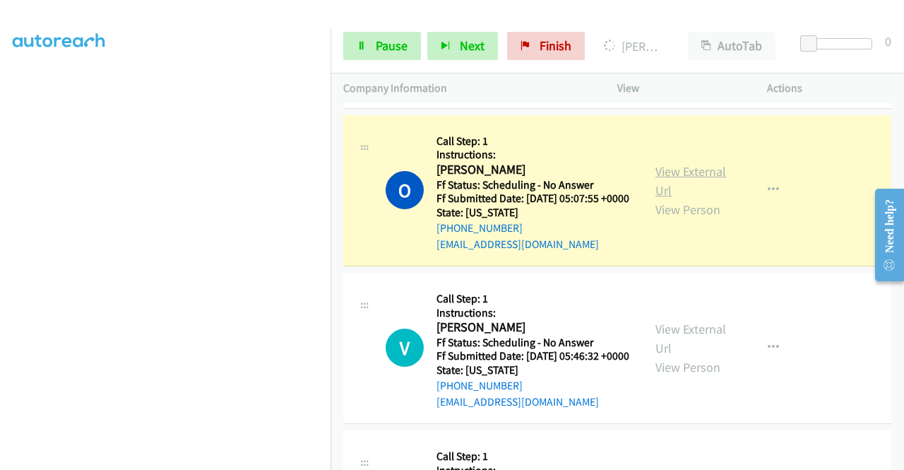
click at [663, 198] on link "View External Url" at bounding box center [691, 180] width 71 height 35
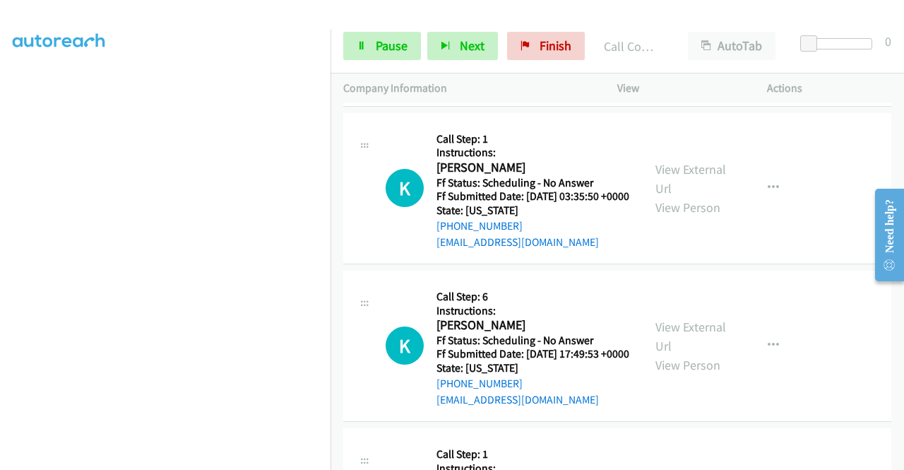
scroll to position [3214, 0]
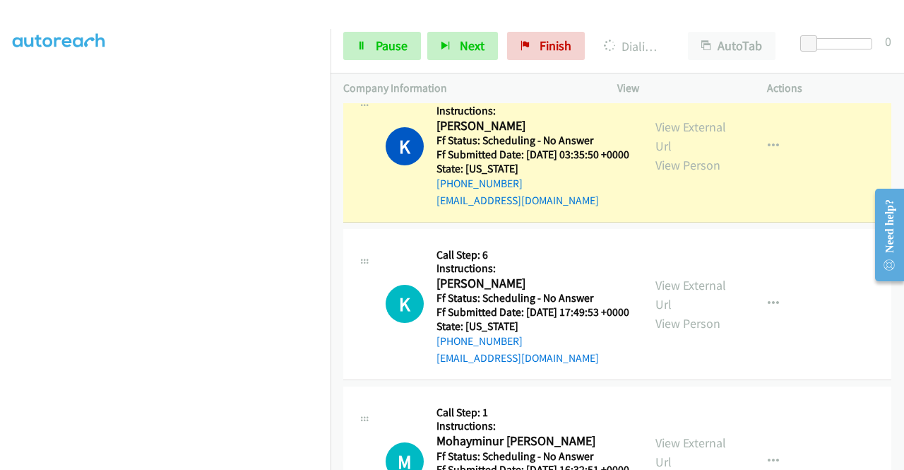
click at [696, 174] on div "View External Url View Person" at bounding box center [692, 145] width 73 height 57
click at [688, 154] on link "View External Url" at bounding box center [691, 136] width 71 height 35
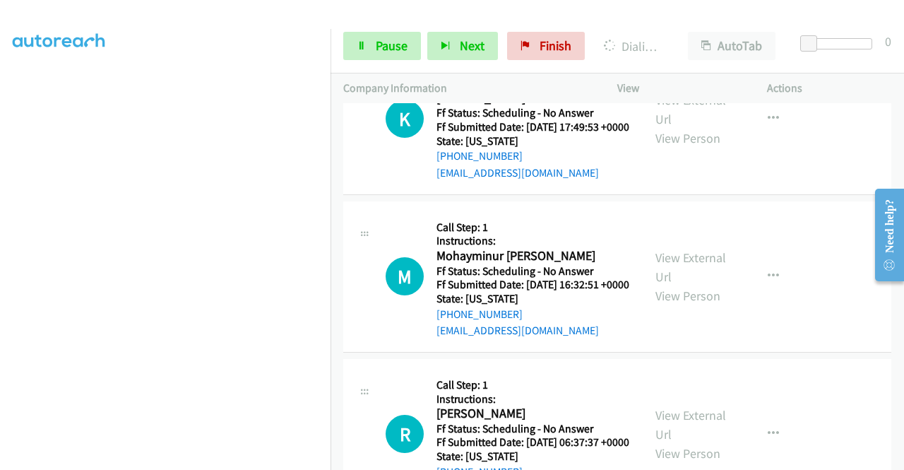
scroll to position [3426, 0]
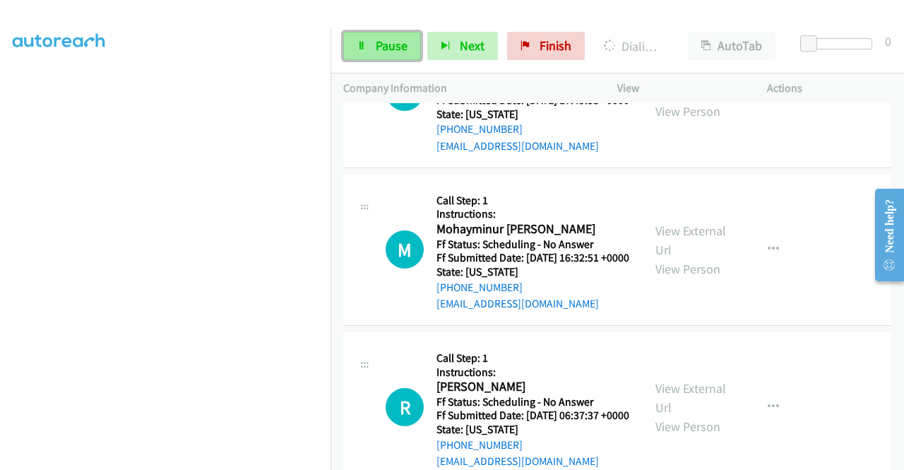
click at [346, 36] on link "Pause" at bounding box center [382, 46] width 78 height 28
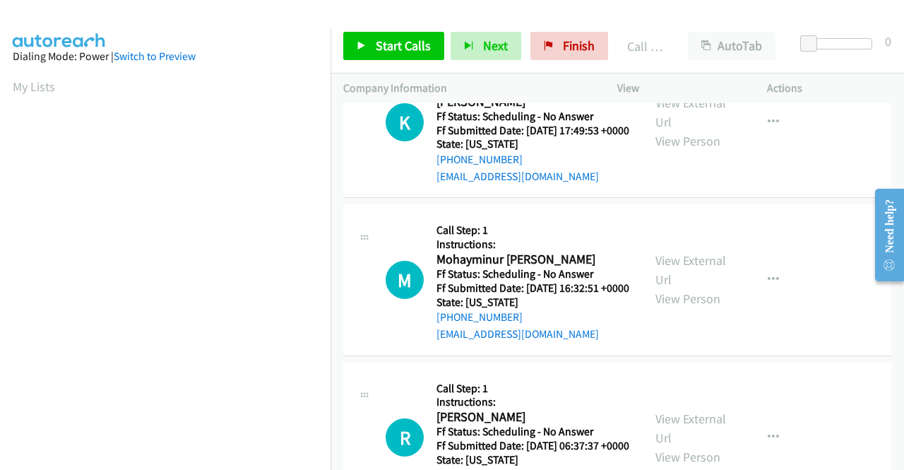
scroll to position [322, 0]
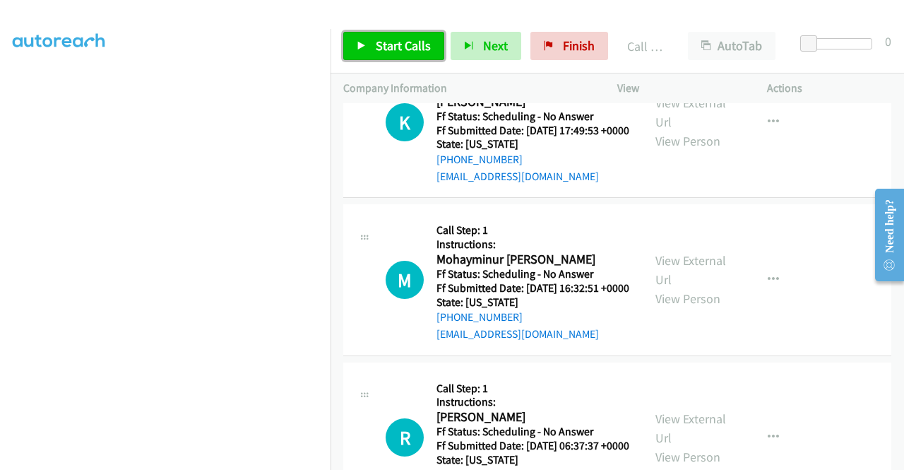
click at [376, 42] on span "Start Calls" at bounding box center [403, 45] width 55 height 16
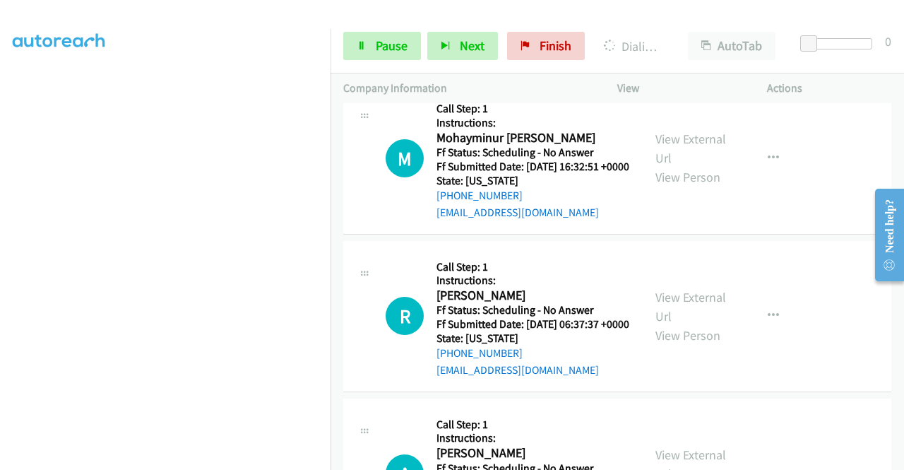
scroll to position [3566, 0]
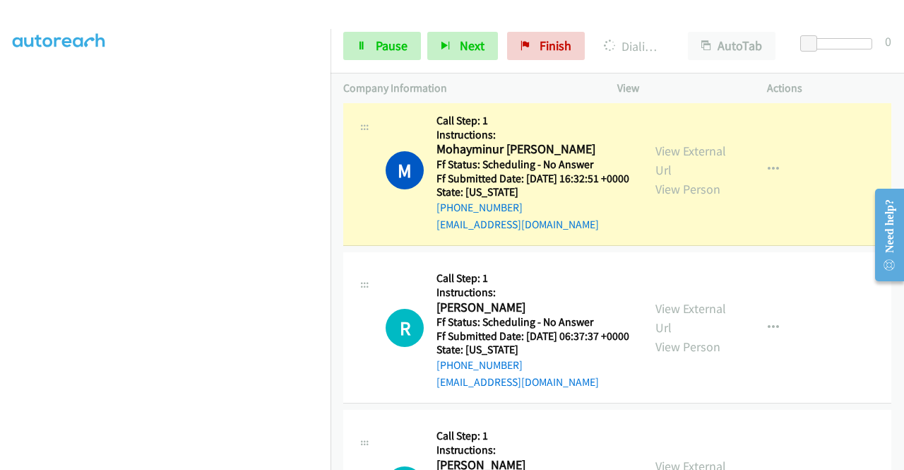
click at [897, 461] on div "+1 415-964-1034 Call failed - Please reload the list and try again The Callbar …" at bounding box center [618, 286] width 574 height 367
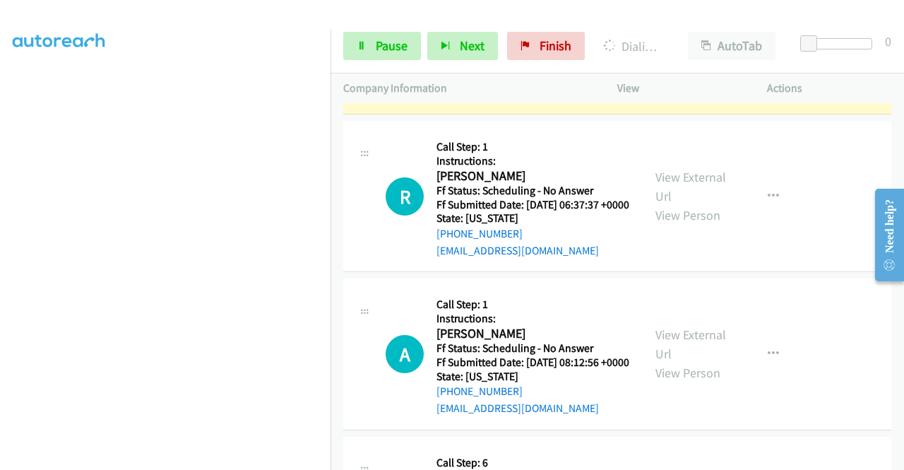
scroll to position [3783, 0]
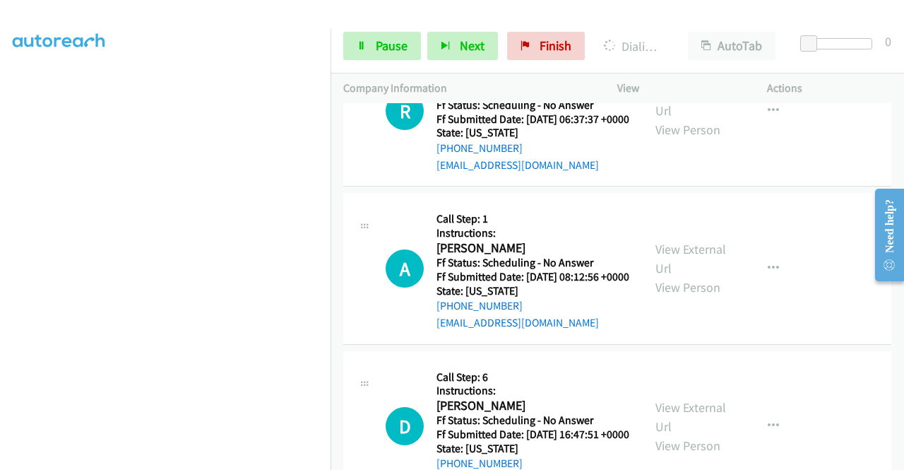
click at [389, 30] on div "Start Calls Pause Next Finish Dialing Mohayminur Rajib AutoTab AutoTab 0" at bounding box center [618, 46] width 574 height 54
click at [381, 46] on span "Pause" at bounding box center [392, 45] width 32 height 16
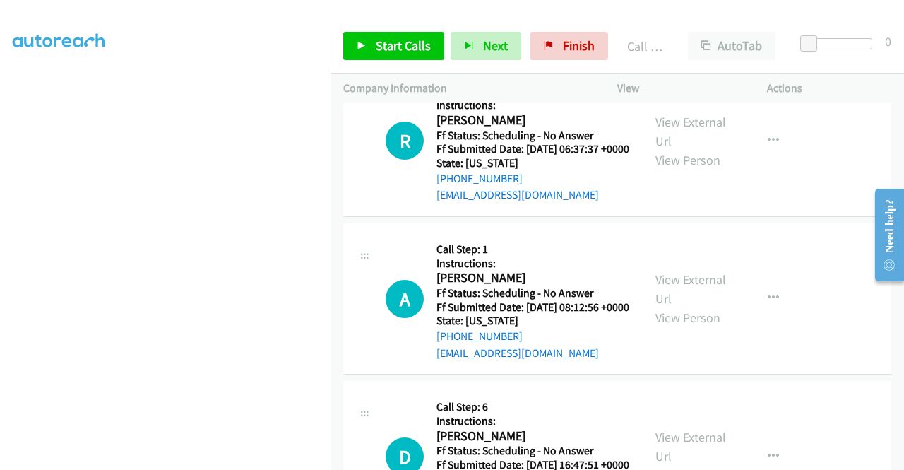
click at [494, 44] on link "Call was successful?" at bounding box center [484, 36] width 95 height 13
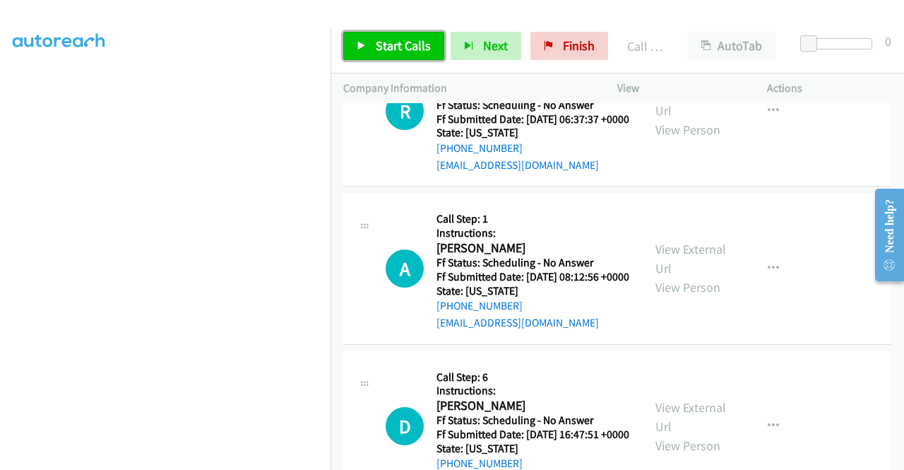
click at [376, 42] on span "Start Calls" at bounding box center [403, 45] width 55 height 16
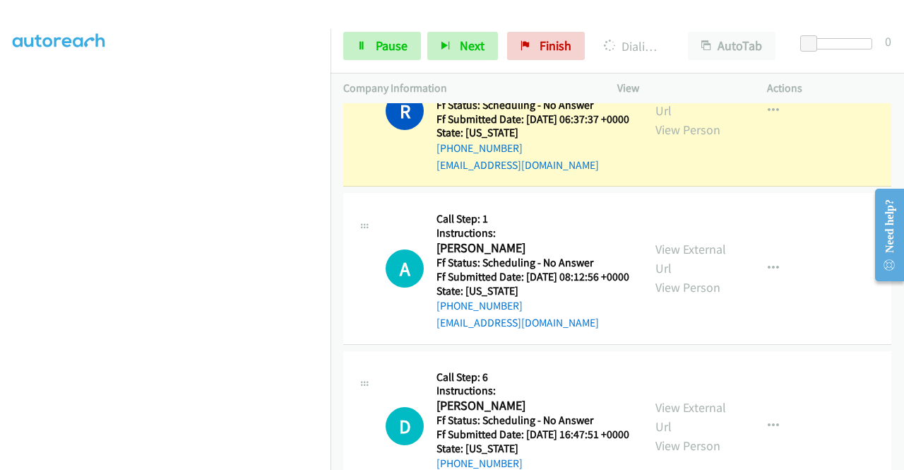
click at [648, 173] on div "View External Url View Person View External Url Email Schedule/Manage Callback …" at bounding box center [724, 110] width 162 height 125
click at [656, 119] on link "View External Url" at bounding box center [691, 100] width 71 height 35
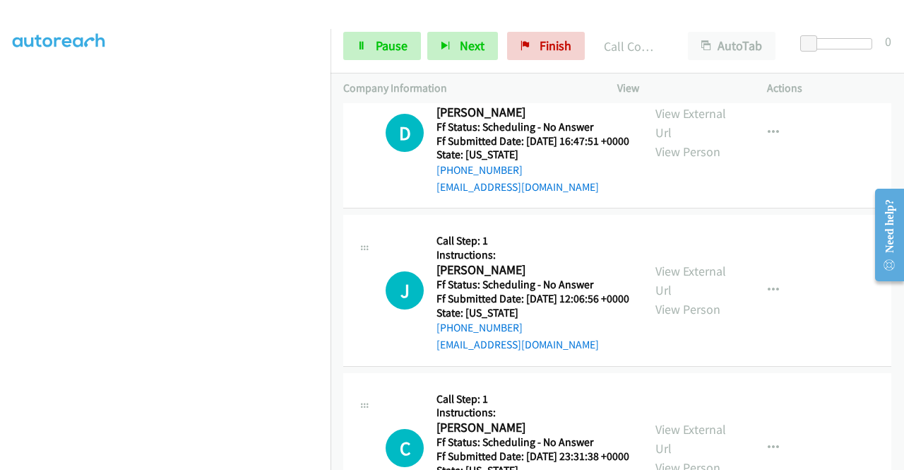
scroll to position [4112, 0]
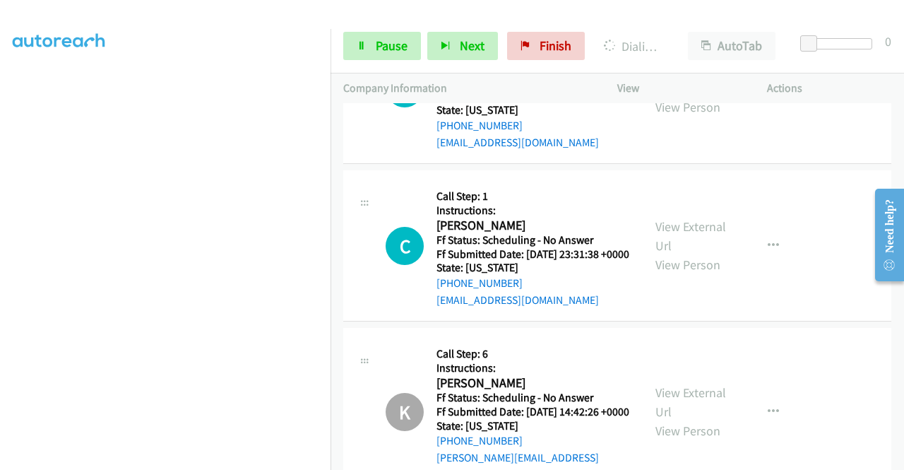
scroll to position [4348, 0]
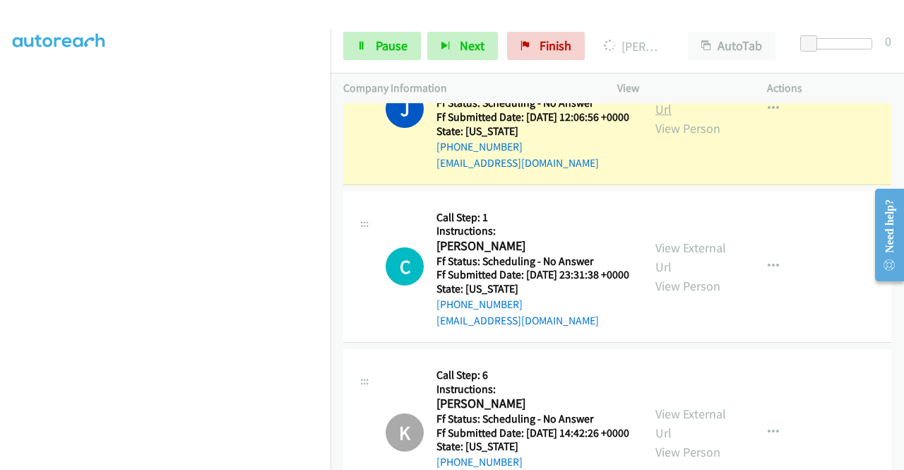
click at [661, 117] on link "View External Url" at bounding box center [691, 99] width 71 height 35
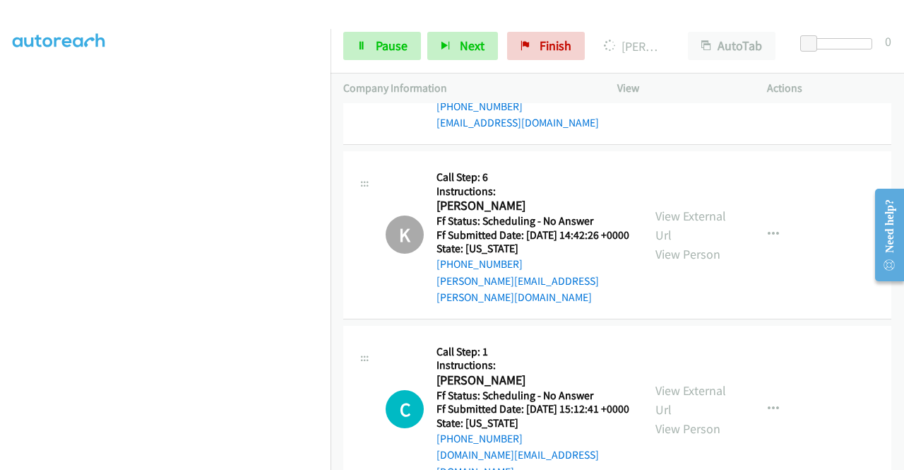
scroll to position [4573, 0]
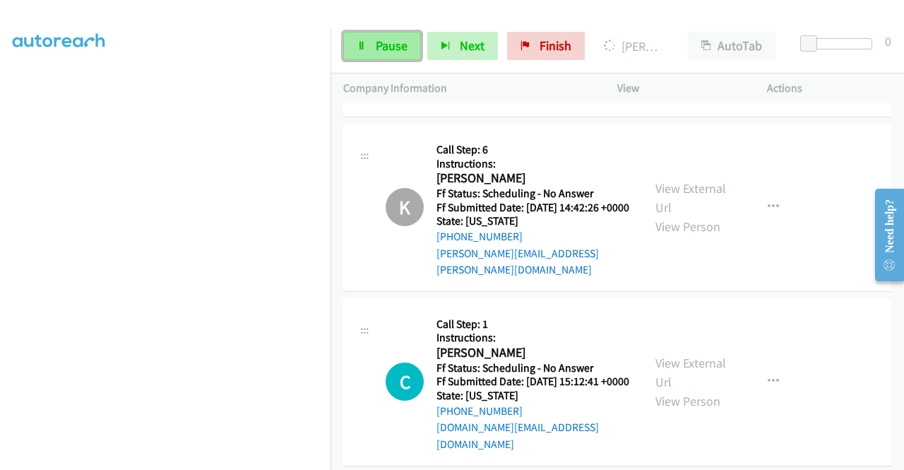
click at [364, 49] on icon at bounding box center [362, 47] width 10 height 10
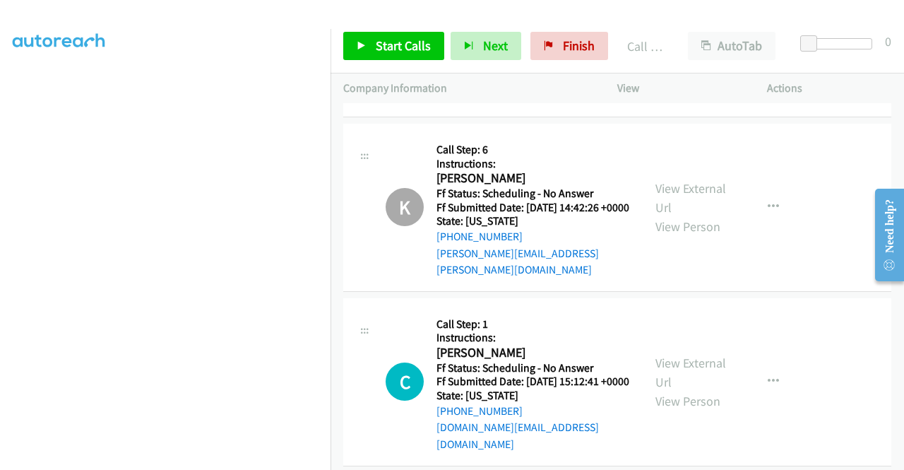
click at [664, 18] on link "Add to do not call list" at bounding box center [698, 4] width 188 height 28
click at [437, 50] on link "Start Calls" at bounding box center [393, 46] width 101 height 28
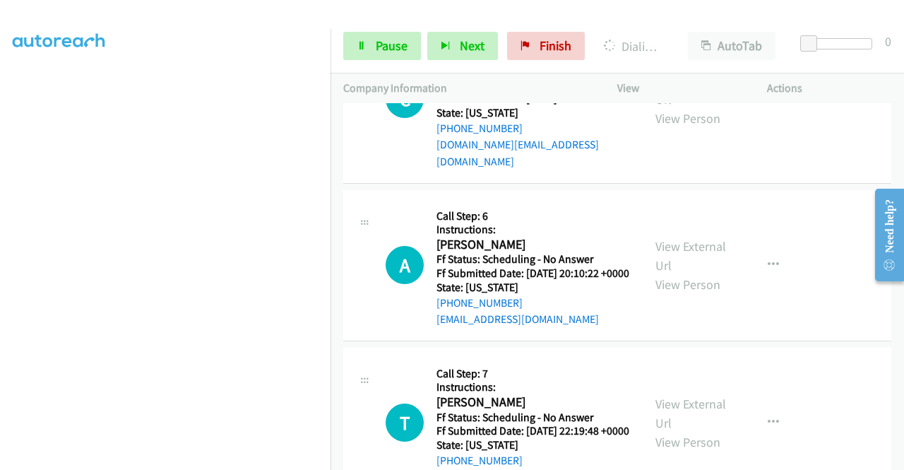
scroll to position [4634, 0]
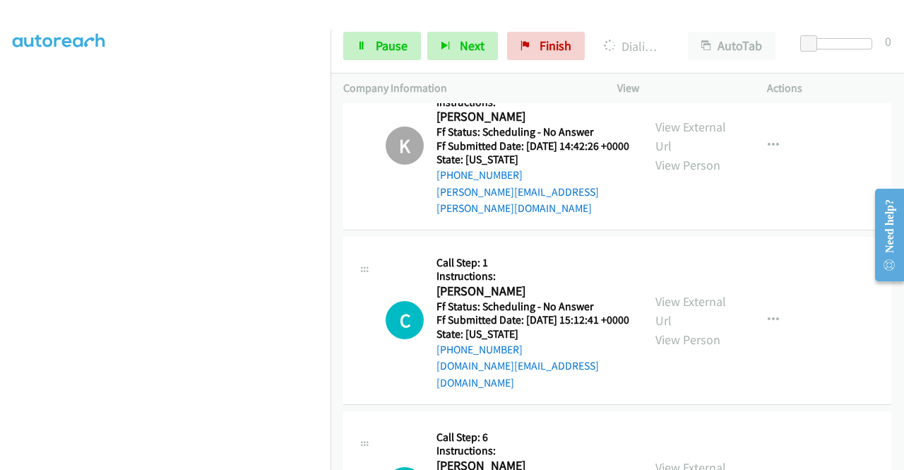
click at [352, 55] on link "Pause" at bounding box center [382, 46] width 78 height 28
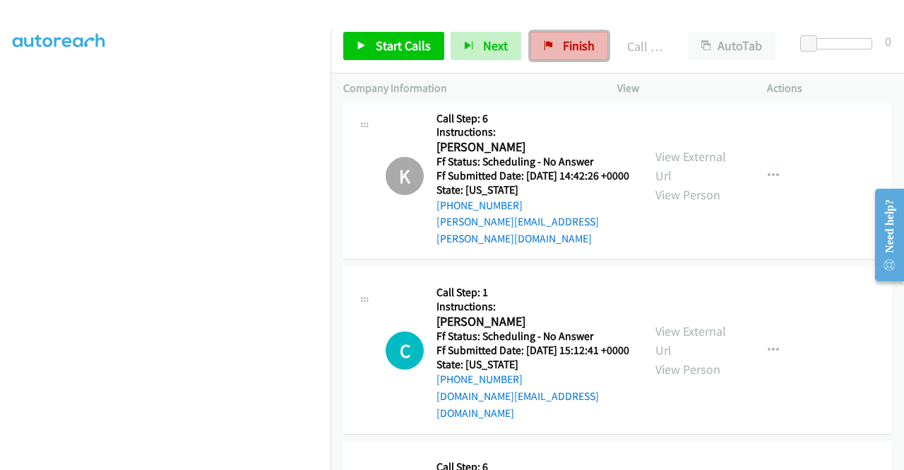
click at [548, 47] on icon at bounding box center [549, 47] width 10 height 10
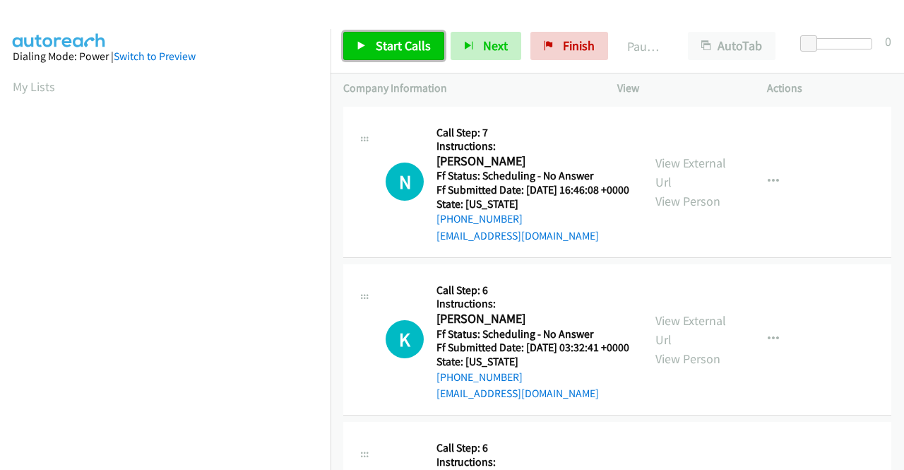
click at [393, 49] on span "Start Calls" at bounding box center [403, 45] width 55 height 16
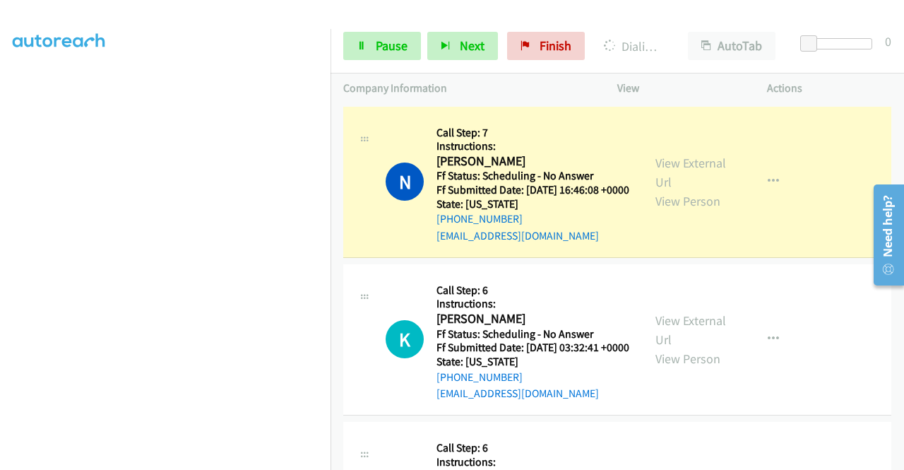
scroll to position [242, 0]
click at [676, 158] on div "View External Url View Person View External Url Email Schedule/Manage Callback …" at bounding box center [724, 181] width 162 height 125
click at [663, 185] on link "View External Url" at bounding box center [691, 172] width 71 height 35
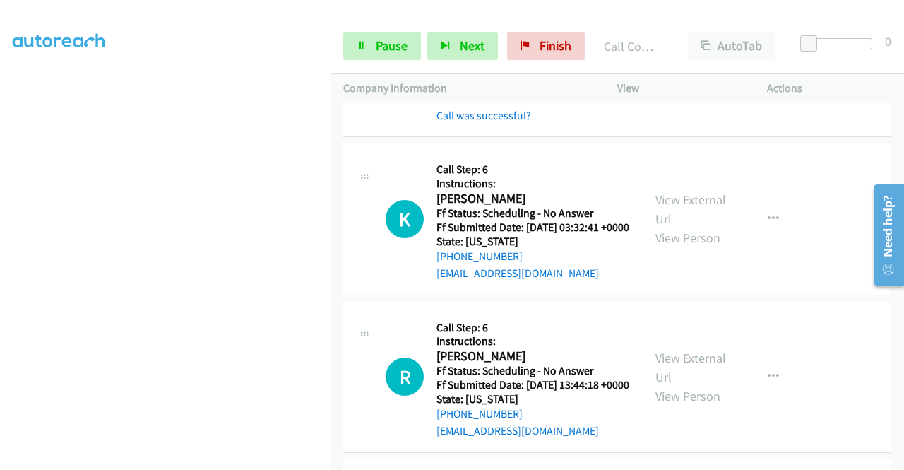
scroll to position [179, 0]
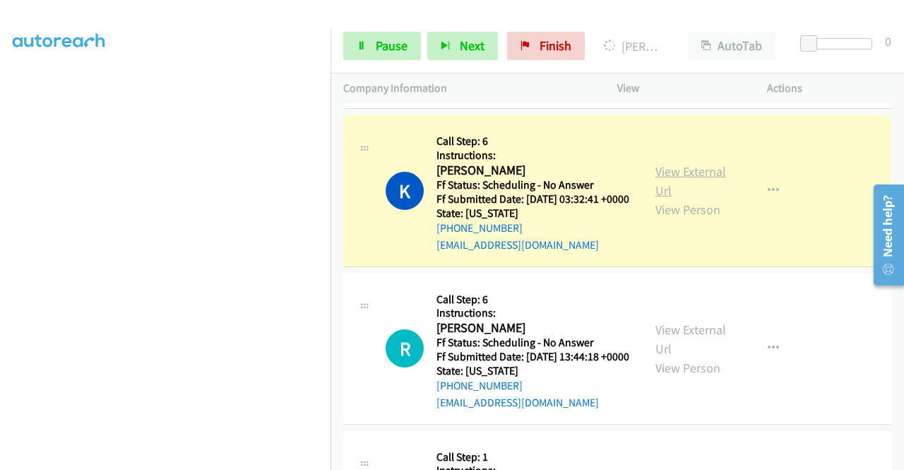
click at [673, 191] on link "View External Url" at bounding box center [691, 180] width 71 height 35
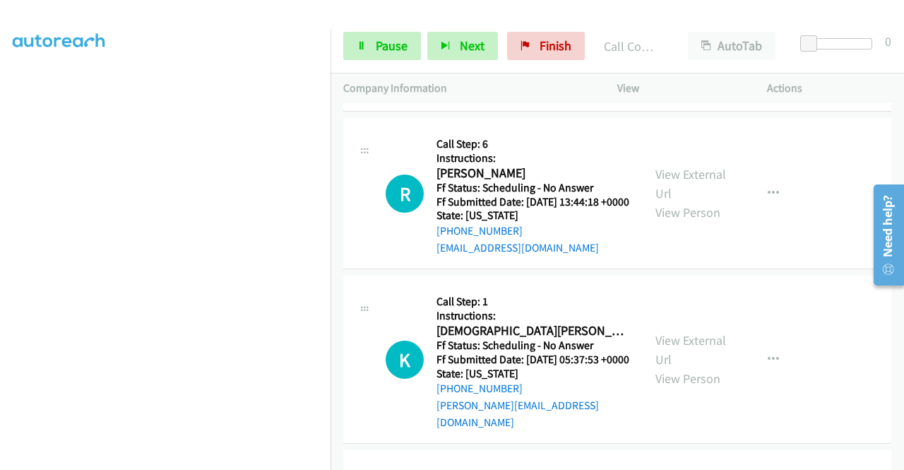
scroll to position [376, 0]
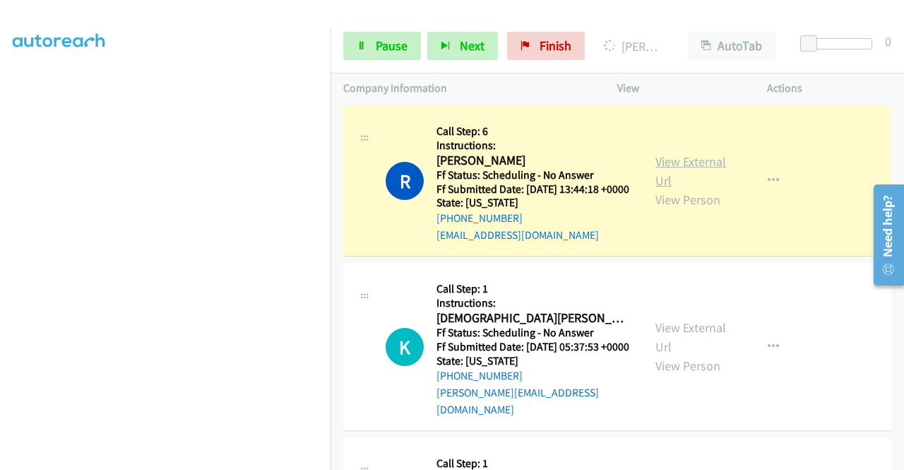
click at [689, 189] on link "View External Url" at bounding box center [691, 170] width 71 height 35
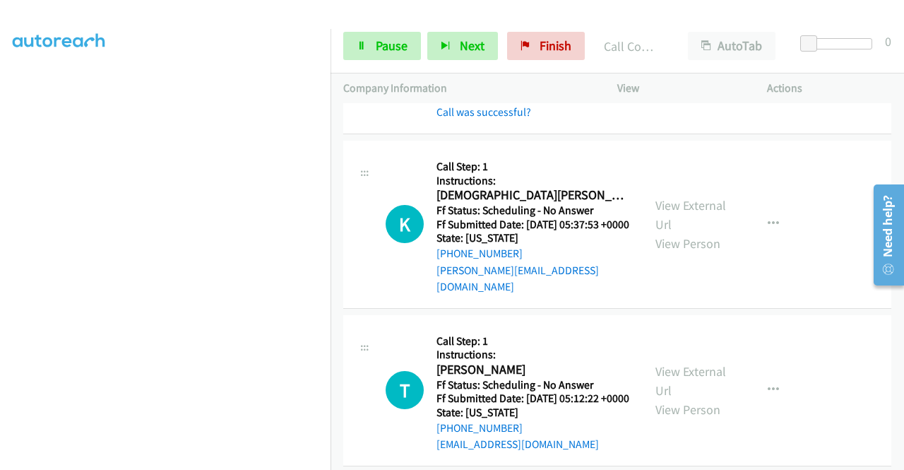
scroll to position [546, 0]
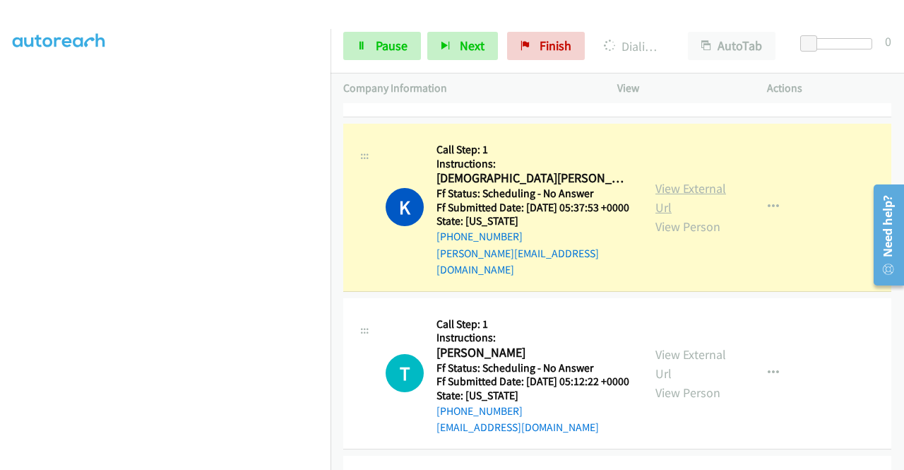
click at [661, 215] on link "View External Url" at bounding box center [691, 197] width 71 height 35
click at [391, 64] on div "Start Calls Pause Next Finish Dialing [PERSON_NAME] AutoTab AutoTab 0" at bounding box center [618, 46] width 574 height 54
click at [391, 53] on span "Pause" at bounding box center [392, 45] width 32 height 16
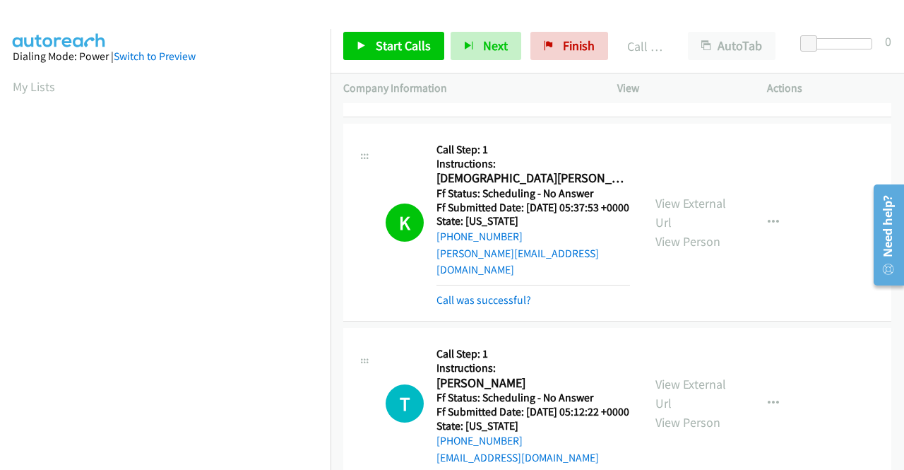
scroll to position [322, 0]
click at [509, 307] on link "Call was successful?" at bounding box center [484, 299] width 95 height 13
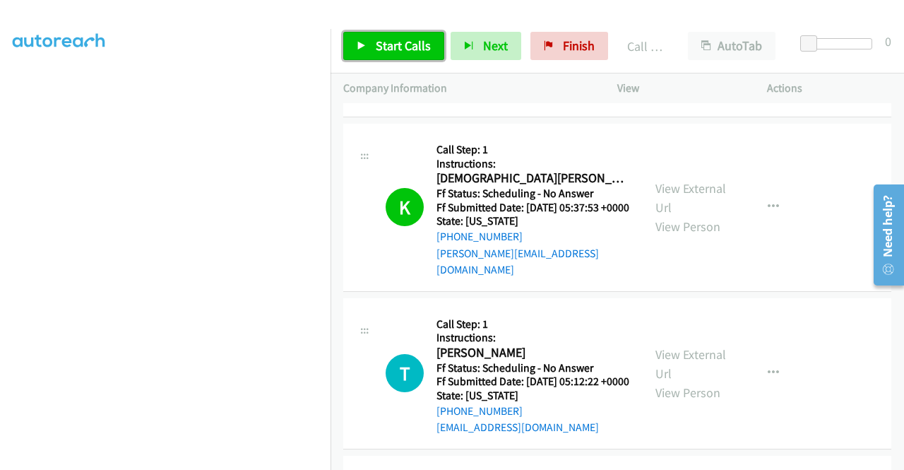
click at [411, 57] on link "Start Calls" at bounding box center [393, 46] width 101 height 28
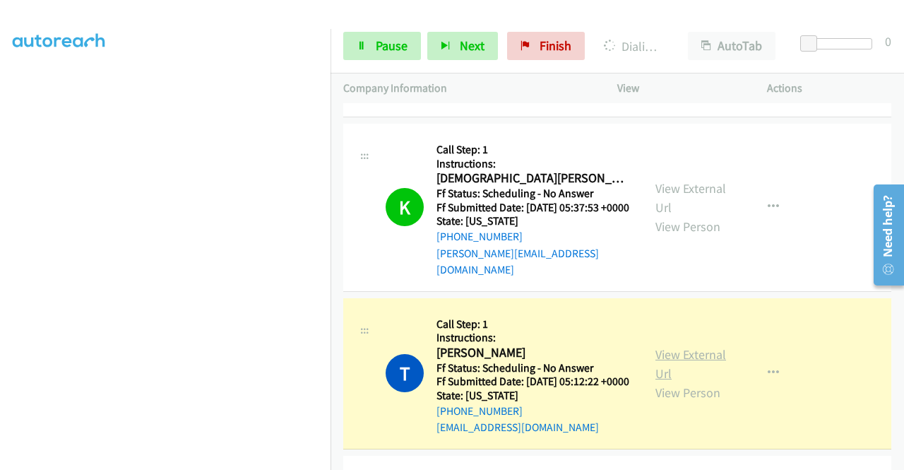
click at [656, 381] on link "View External Url" at bounding box center [691, 363] width 71 height 35
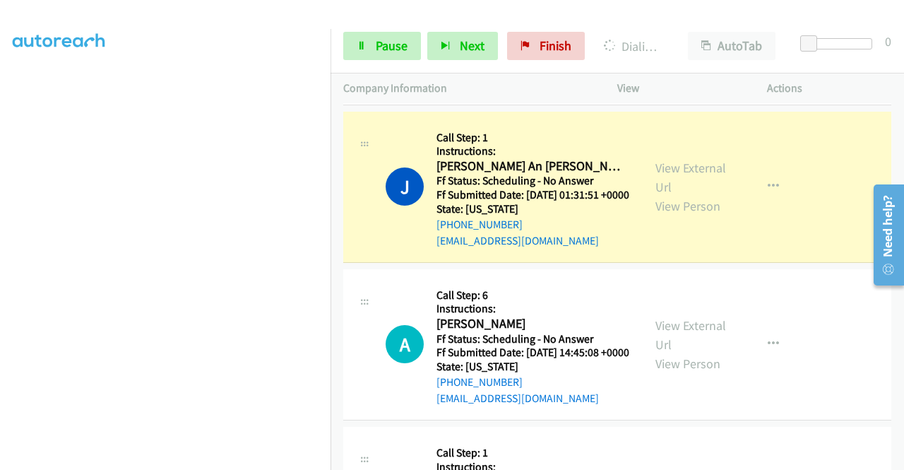
scroll to position [930, 0]
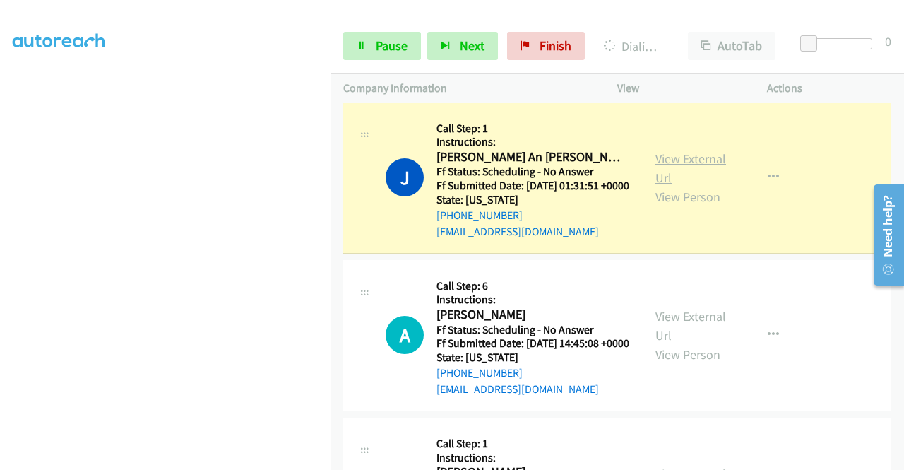
click at [688, 186] on link "View External Url" at bounding box center [691, 167] width 71 height 35
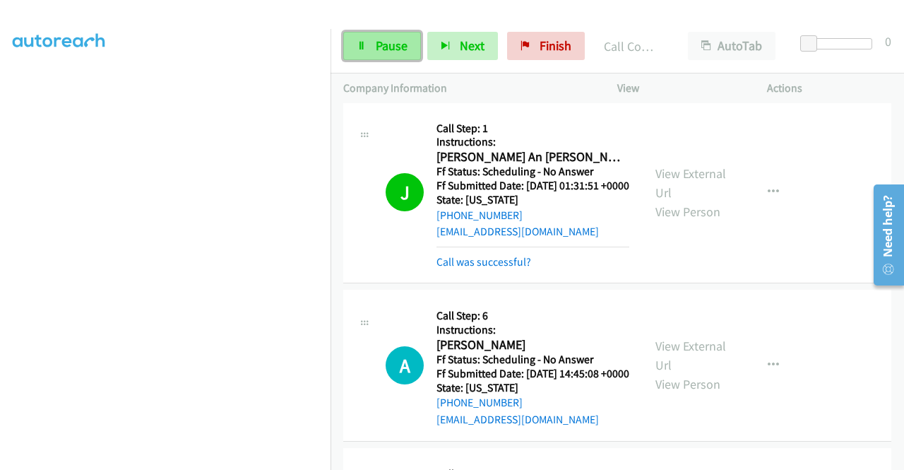
click at [364, 42] on icon at bounding box center [362, 47] width 10 height 10
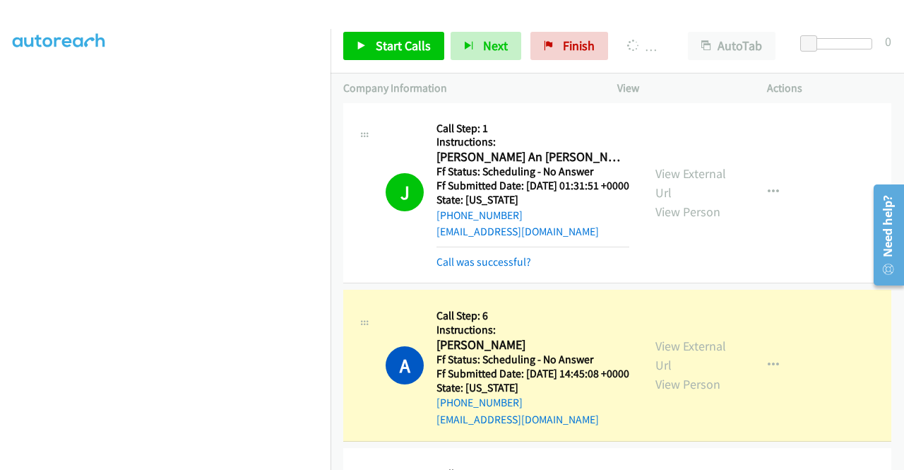
click at [0, 202] on aside "Dialing Mode: Power | Switch to Preview My Lists" at bounding box center [165, 108] width 331 height 782
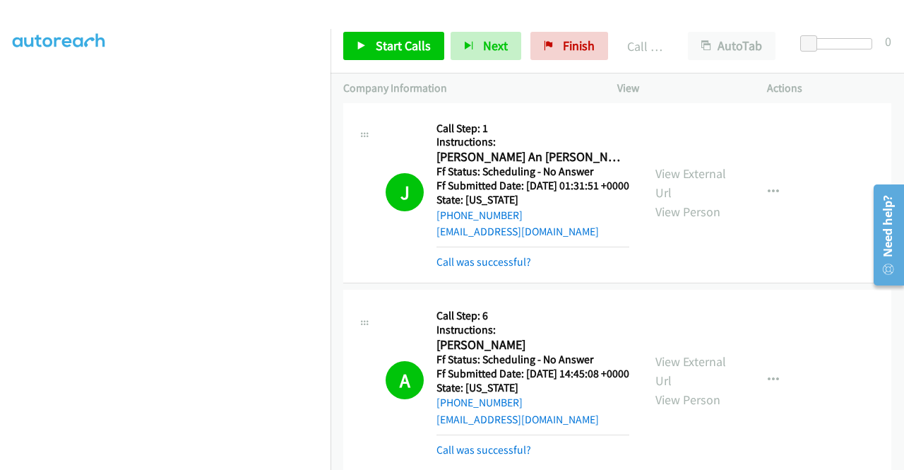
click at [658, 420] on div "View External Url View Person View External Url Email Schedule/Manage Callback …" at bounding box center [724, 379] width 162 height 155
click at [670, 389] on link "View External Url" at bounding box center [691, 370] width 71 height 35
click at [362, 49] on icon at bounding box center [362, 47] width 10 height 10
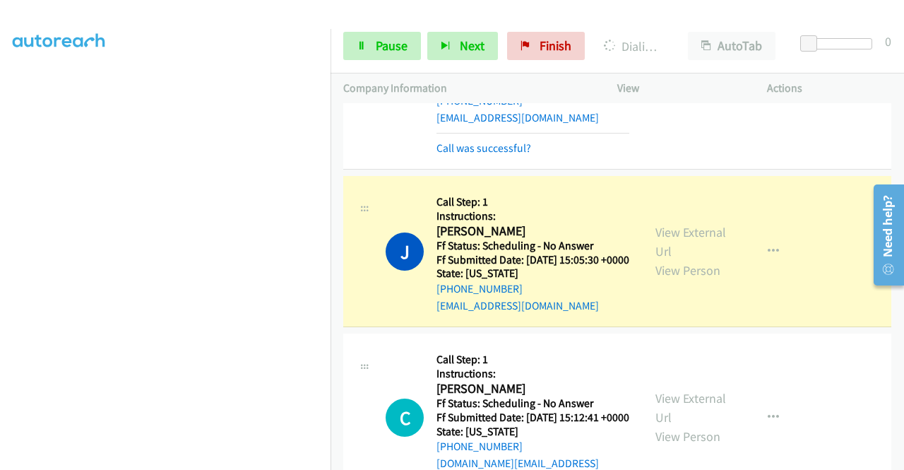
scroll to position [1344, 0]
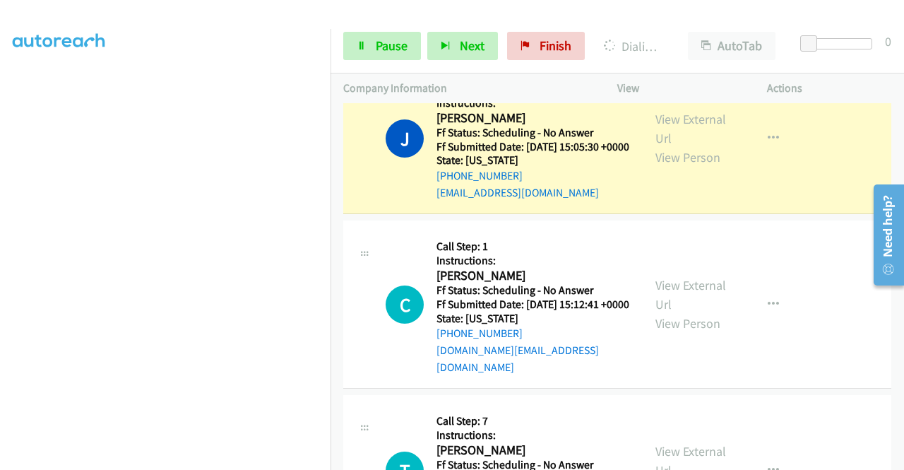
click at [668, 188] on div "View External Url View Person View External Url Email Schedule/Manage Callback …" at bounding box center [724, 138] width 162 height 125
click at [660, 146] on link "View External Url" at bounding box center [691, 128] width 71 height 35
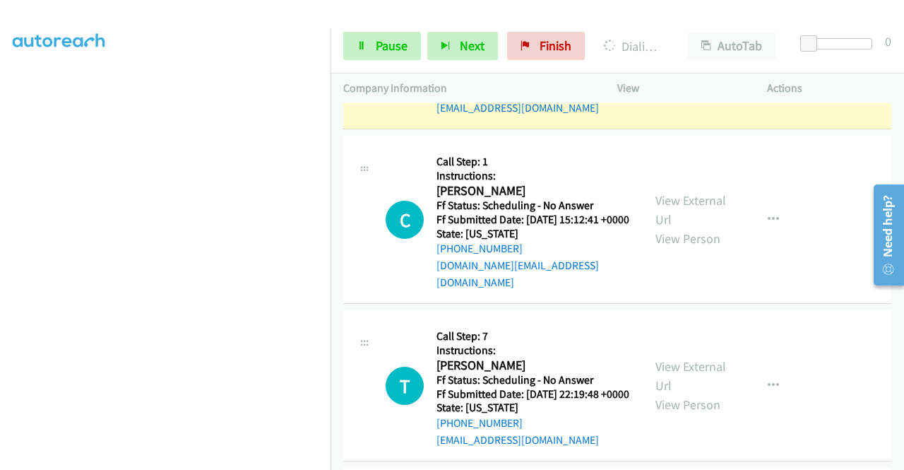
scroll to position [322, 0]
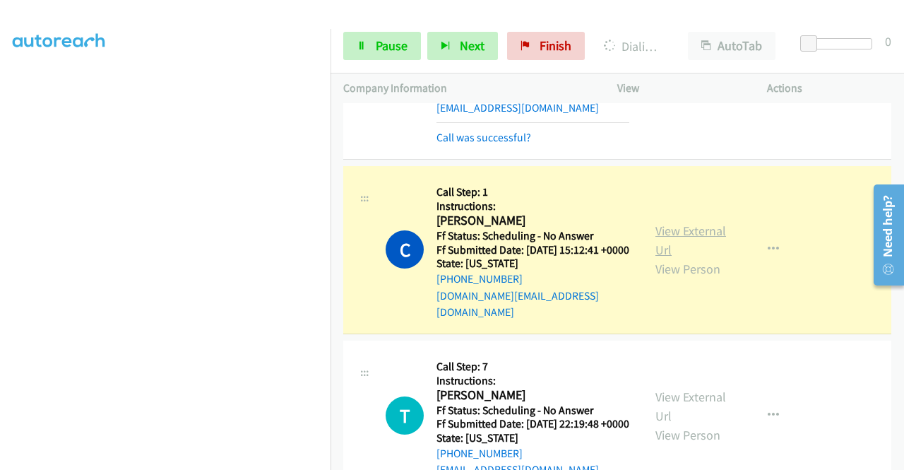
click at [658, 258] on link "View External Url" at bounding box center [691, 240] width 71 height 35
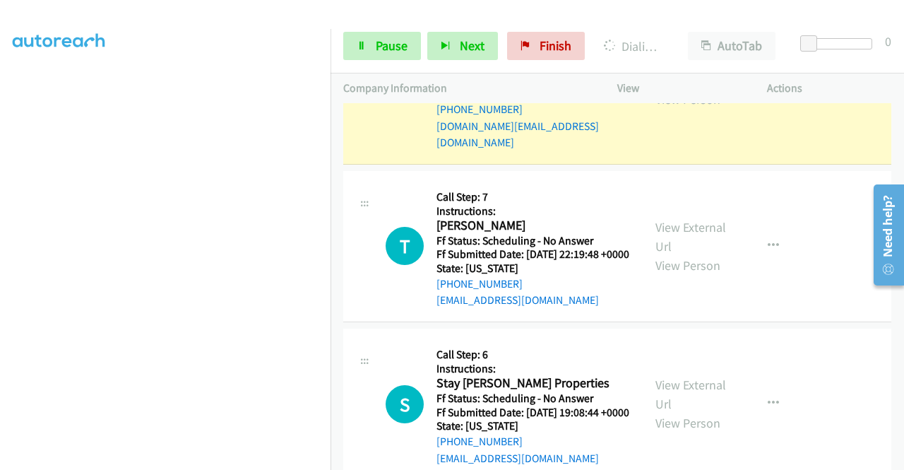
scroll to position [1618, 0]
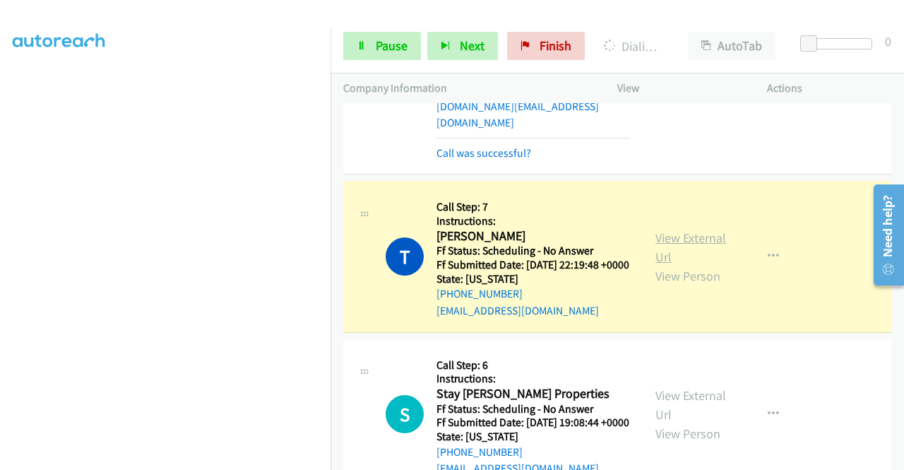
click at [692, 265] on link "View External Url" at bounding box center [691, 247] width 71 height 35
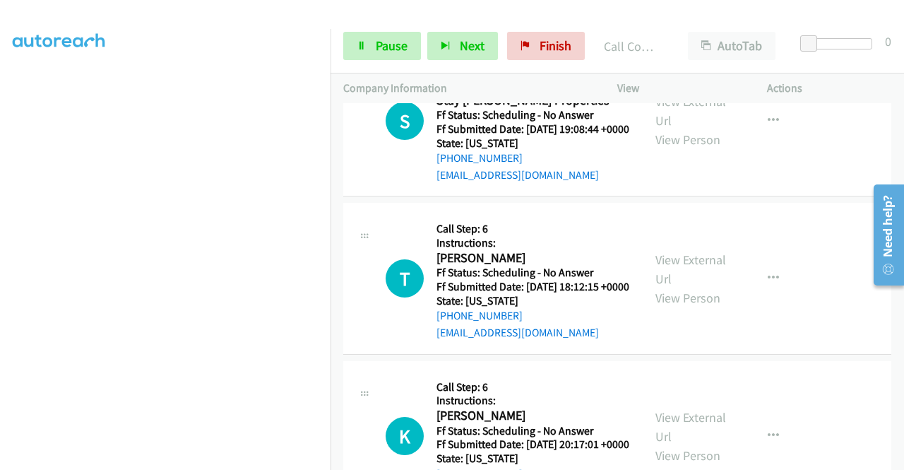
scroll to position [1962, 0]
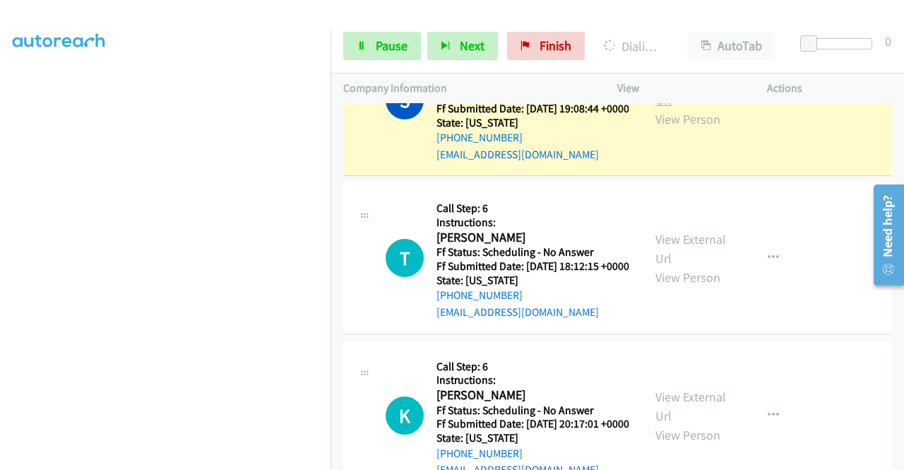
click at [672, 108] on link "View External Url" at bounding box center [691, 90] width 71 height 35
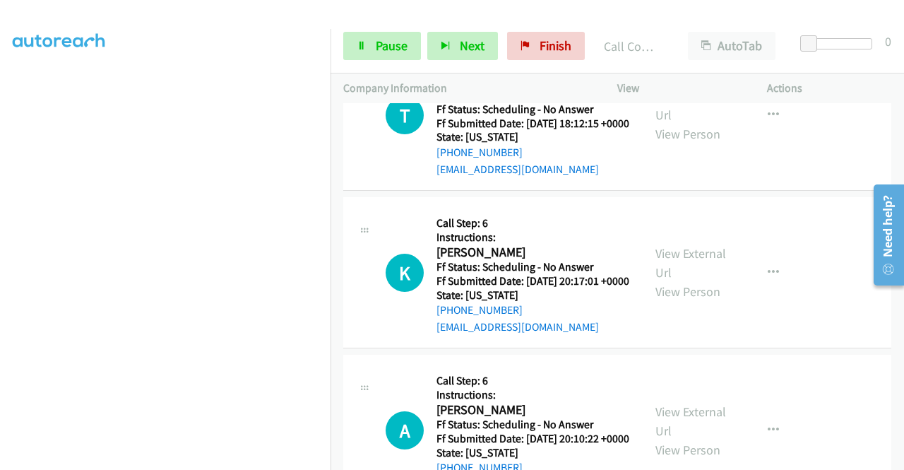
scroll to position [2142, 0]
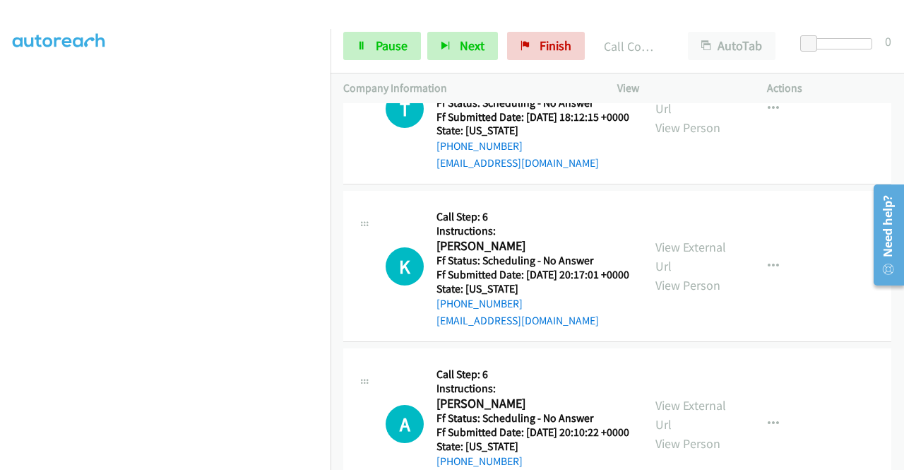
click at [595, 66] on h5 "Call Step: 6" at bounding box center [533, 59] width 193 height 14
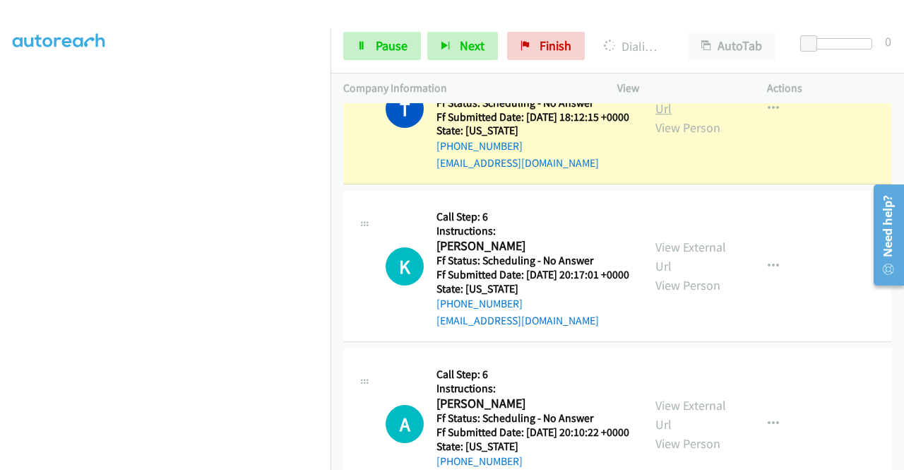
click at [675, 117] on link "View External Url" at bounding box center [691, 98] width 71 height 35
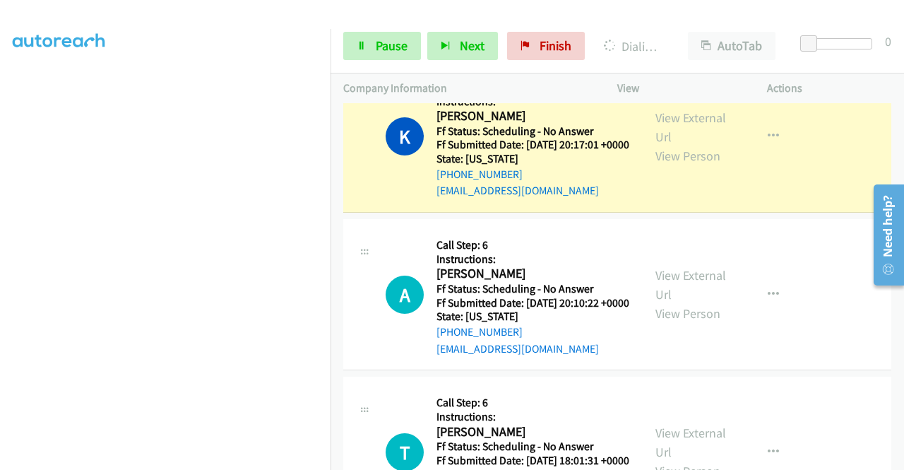
scroll to position [2377, 0]
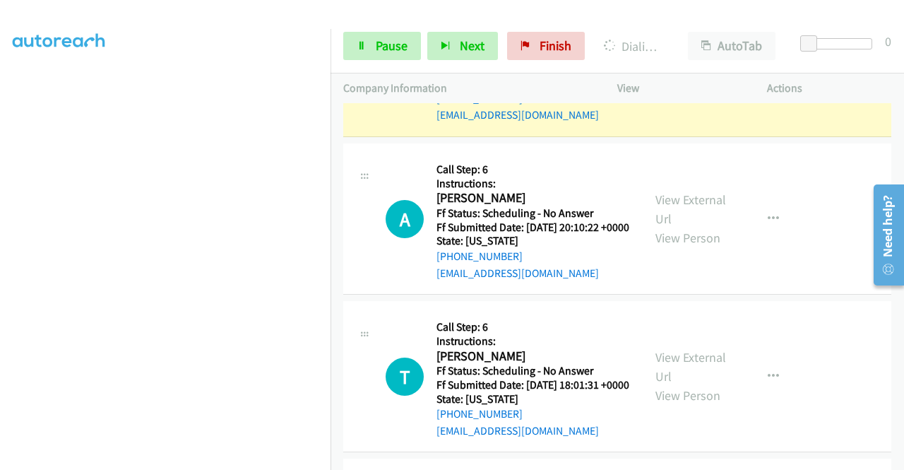
click at [673, 69] on link "View External Url" at bounding box center [691, 51] width 71 height 35
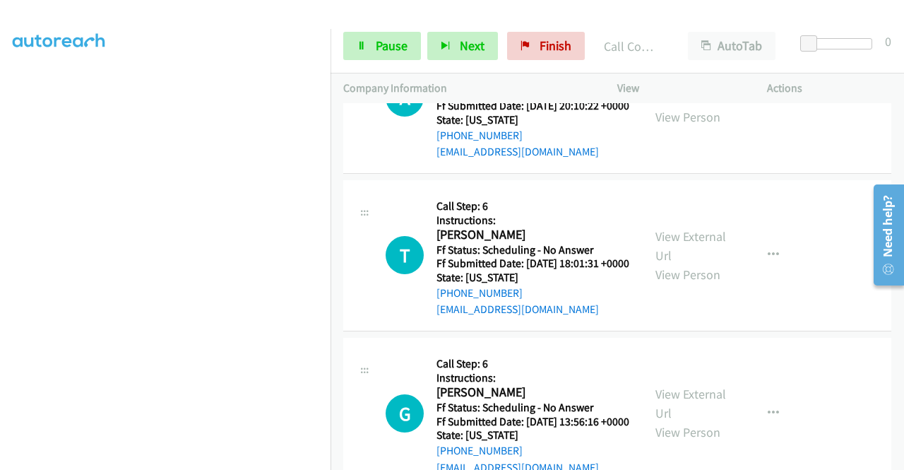
scroll to position [2584, 0]
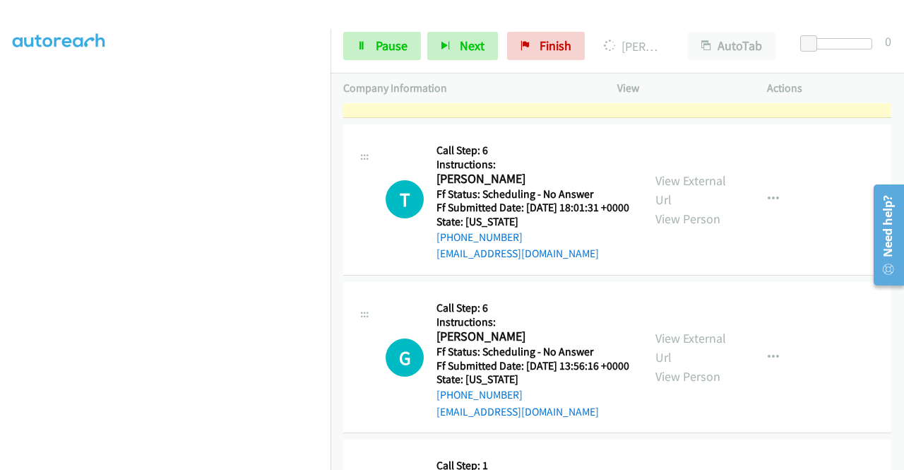
click at [672, 50] on link "View External Url" at bounding box center [691, 32] width 71 height 35
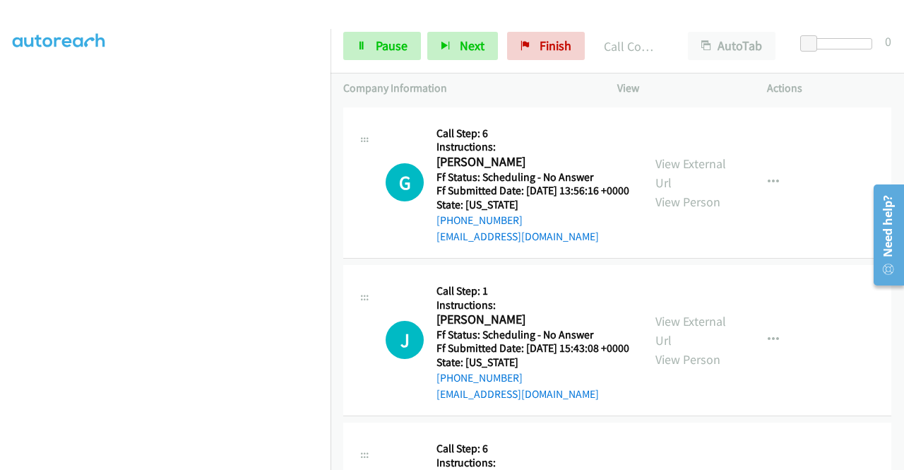
scroll to position [2792, 0]
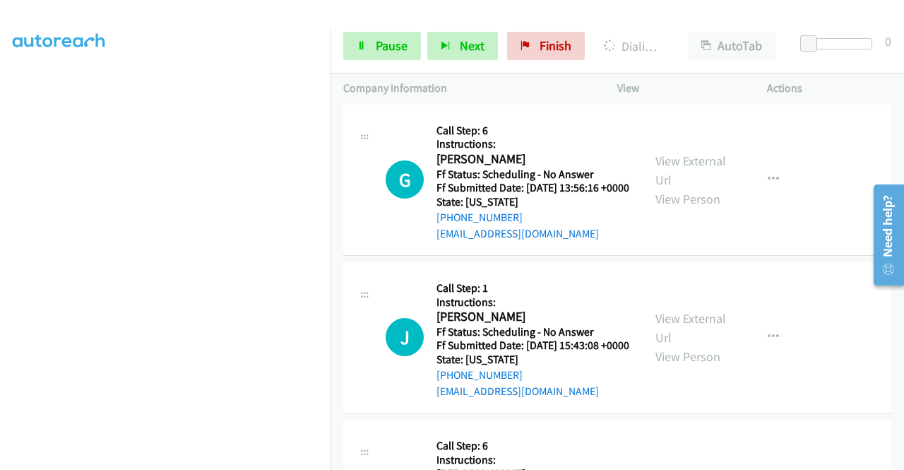
click at [668, 30] on link "View External Url" at bounding box center [691, 12] width 71 height 35
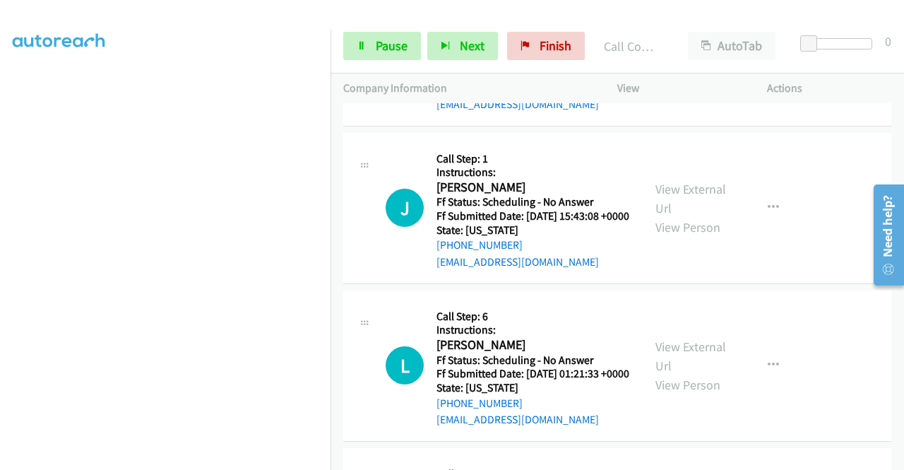
scroll to position [2979, 0]
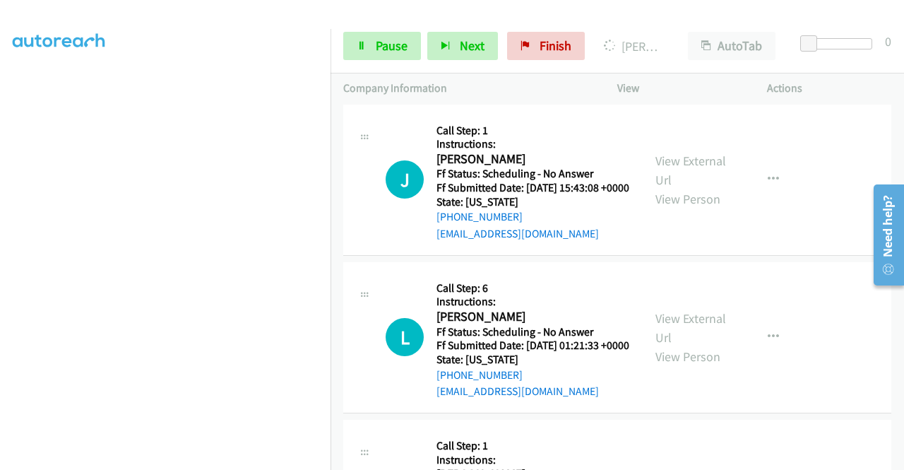
click at [678, 30] on link "View External Url" at bounding box center [691, 11] width 71 height 35
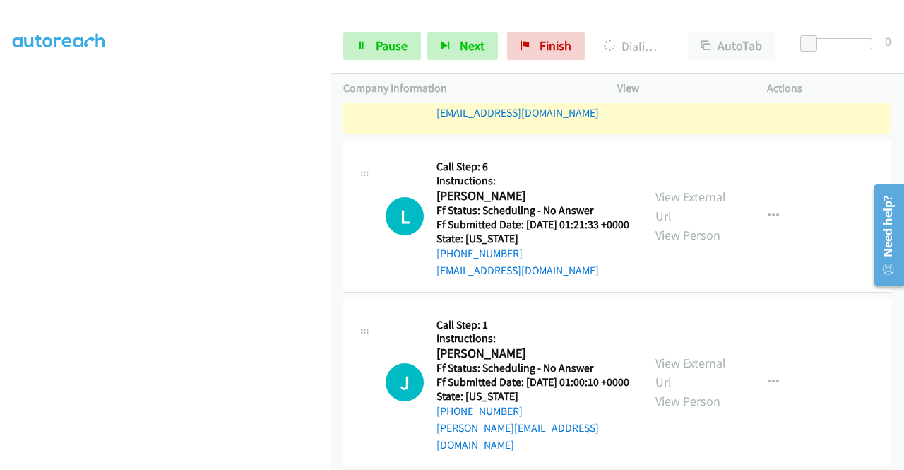
scroll to position [3159, 0]
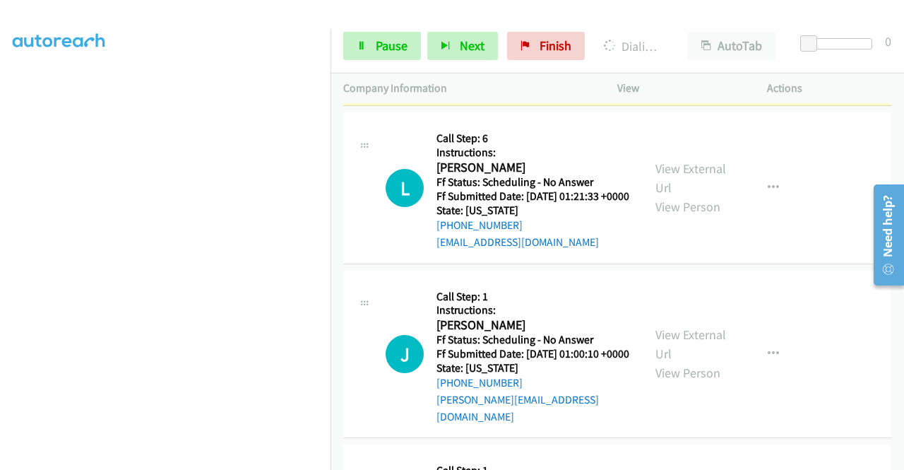
click at [680, 38] on link "View External Url" at bounding box center [691, 20] width 71 height 35
click at [381, 45] on span "Pause" at bounding box center [392, 45] width 32 height 16
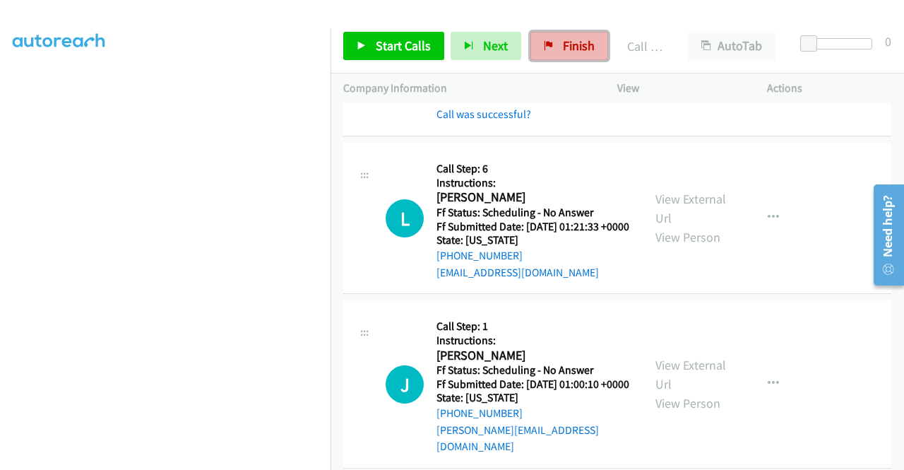
click at [563, 49] on span "Finish" at bounding box center [579, 45] width 32 height 16
